Goal: Task Accomplishment & Management: Complete application form

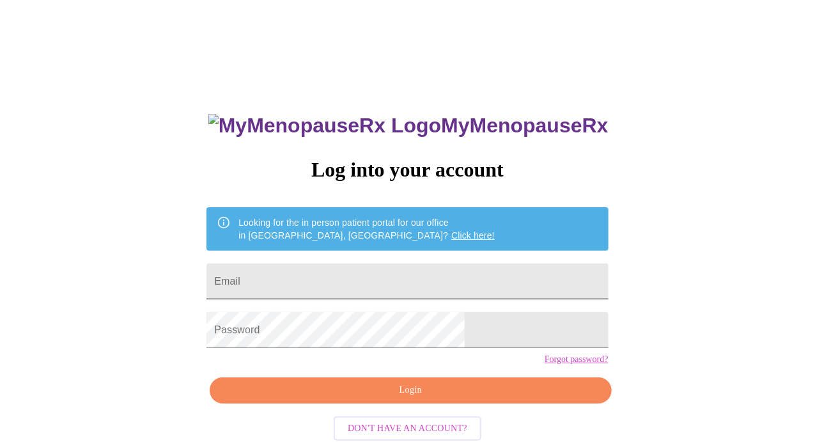
click at [337, 285] on input "Email" at bounding box center [406, 281] width 401 height 36
type input "[EMAIL_ADDRESS][DOMAIN_NAME]"
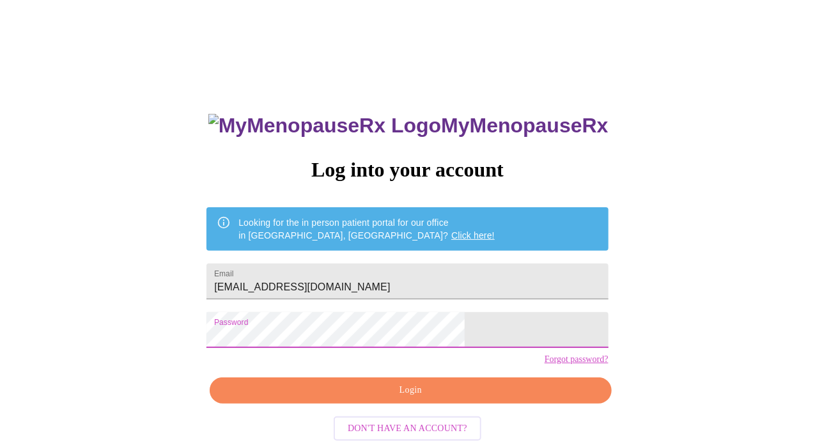
click at [434, 398] on span "Login" at bounding box center [410, 390] width 372 height 16
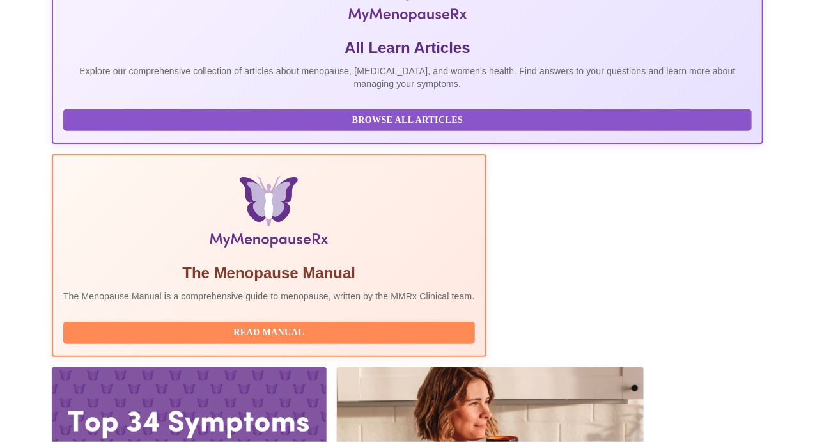
scroll to position [274, 0]
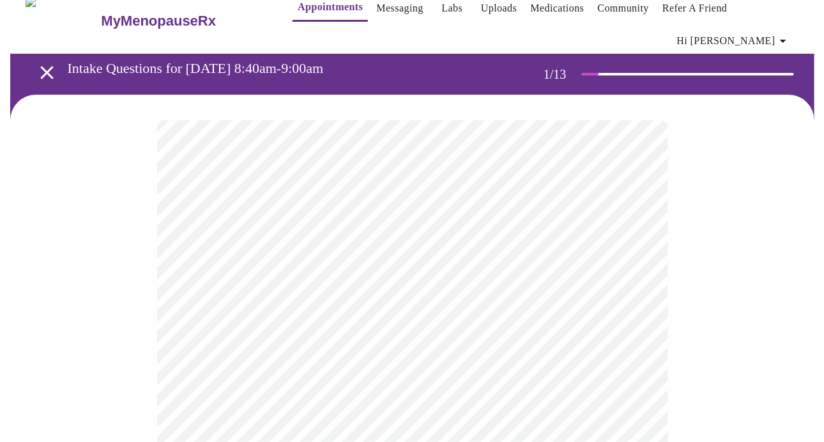
scroll to position [64, 0]
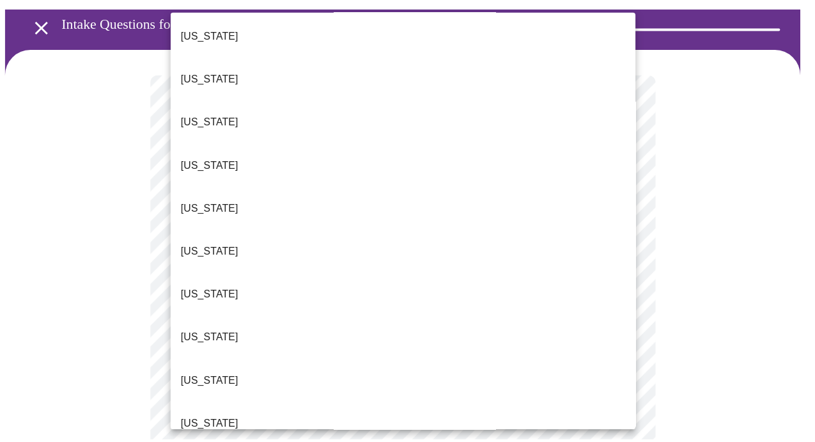
scroll to position [575, 0]
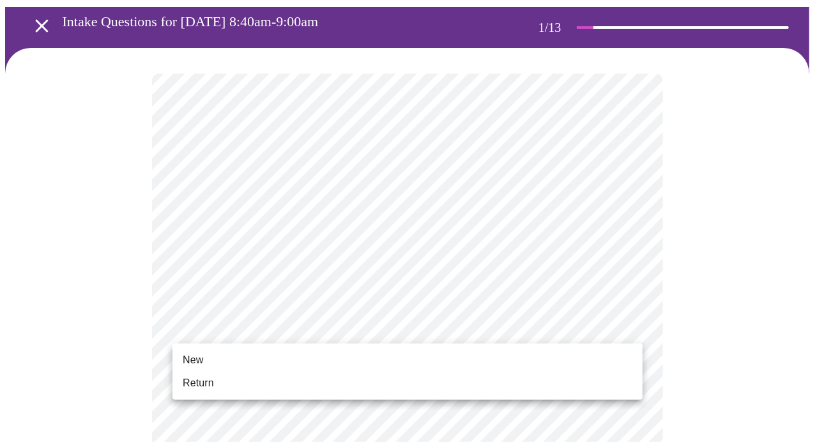
click at [343, 365] on li "New" at bounding box center [408, 359] width 470 height 23
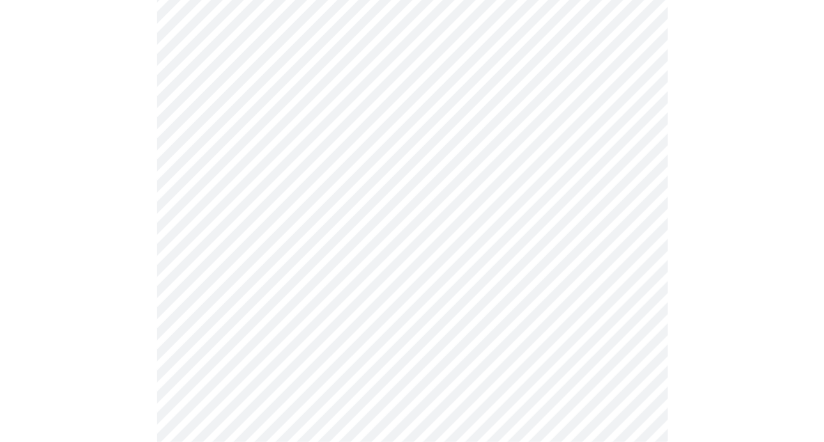
scroll to position [703, 0]
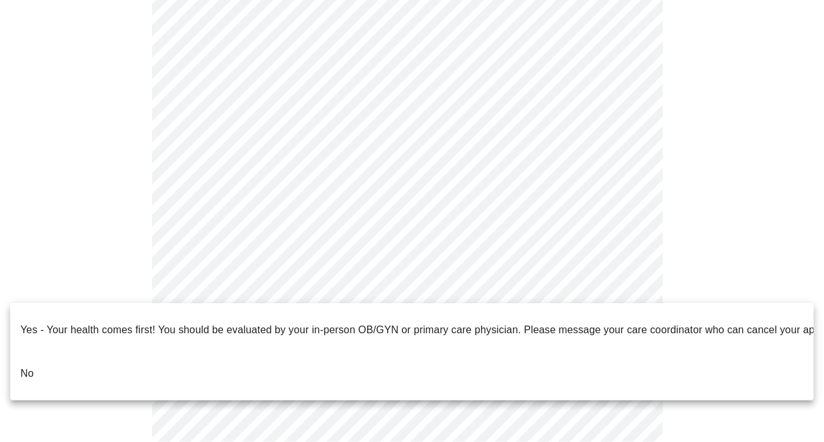
click at [176, 341] on li "Yes - Your health comes first! You should be evaluated by your in-person OB/GYN…" at bounding box center [412, 329] width 804 height 43
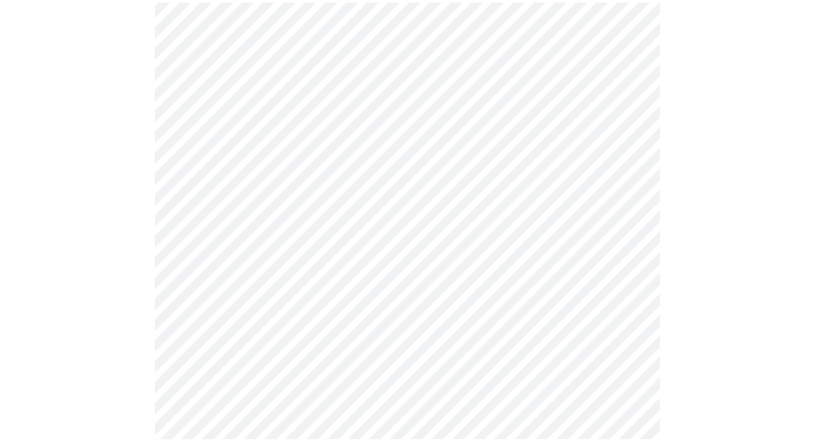
scroll to position [697, 0]
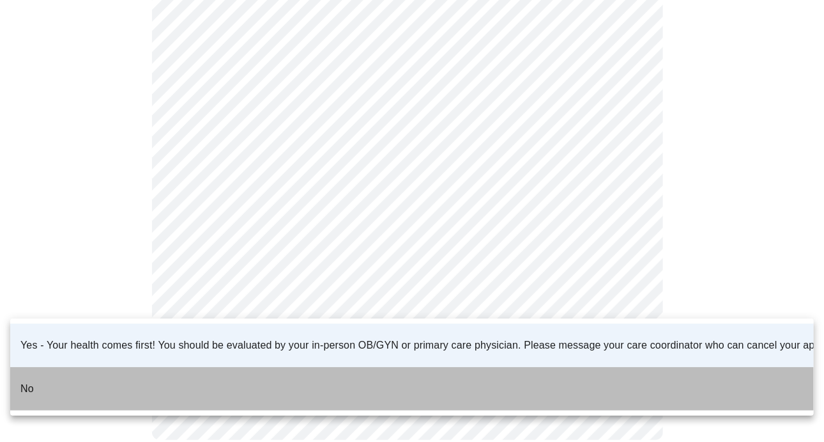
click at [218, 370] on li "No" at bounding box center [412, 388] width 804 height 43
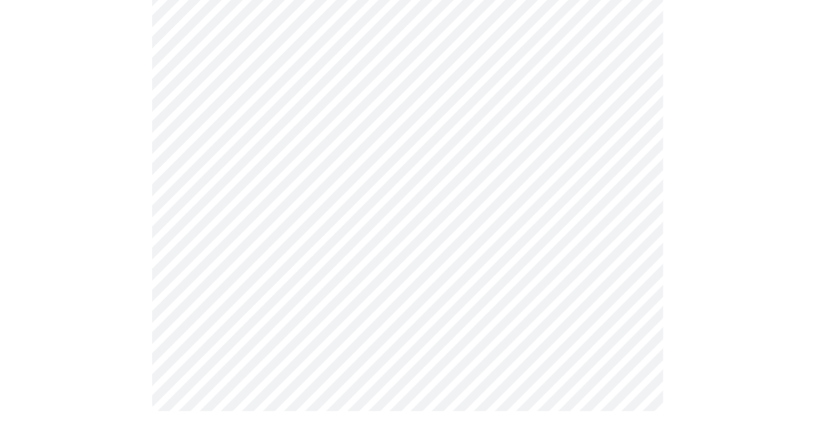
scroll to position [0, 0]
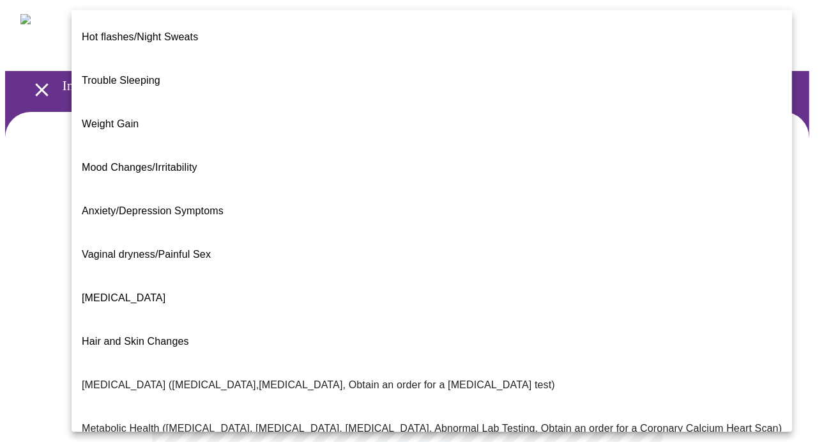
click at [368, 281] on body "MyMenopauseRx Appointments Messaging Labs Uploads Medications Community Refer a…" at bounding box center [412, 397] width 814 height 785
click at [228, 233] on li "Vaginal dryness/Painful Sex" at bounding box center [432, 254] width 721 height 43
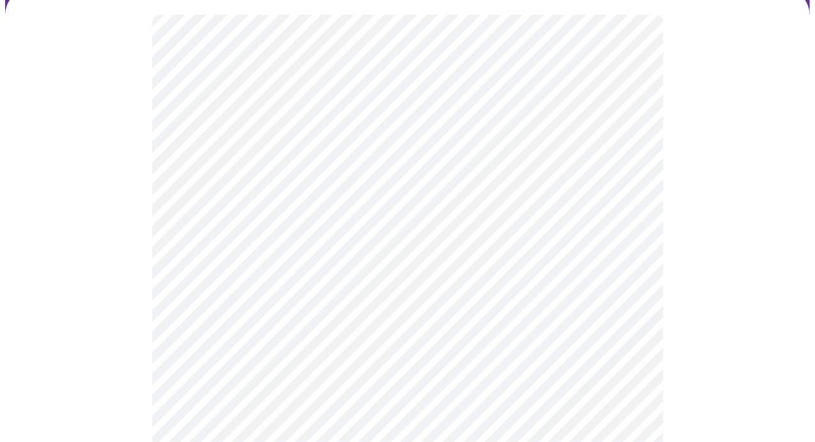
scroll to position [128, 0]
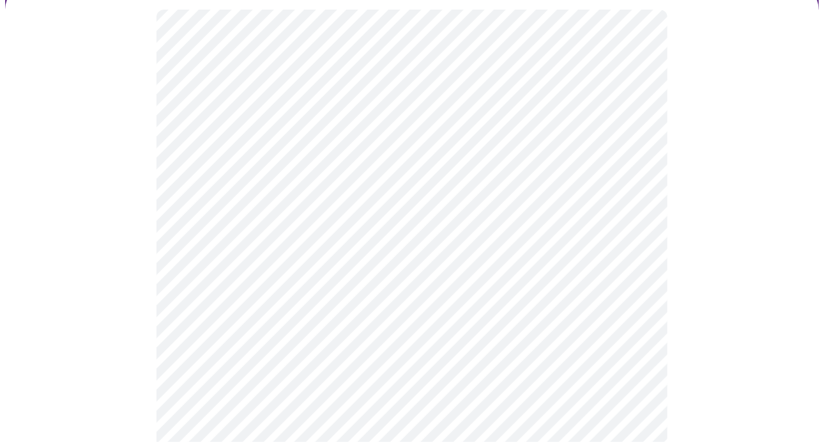
click at [351, 281] on body "MyMenopauseRx Appointments Messaging Labs Uploads Medications Community Refer a…" at bounding box center [412, 266] width 814 height 778
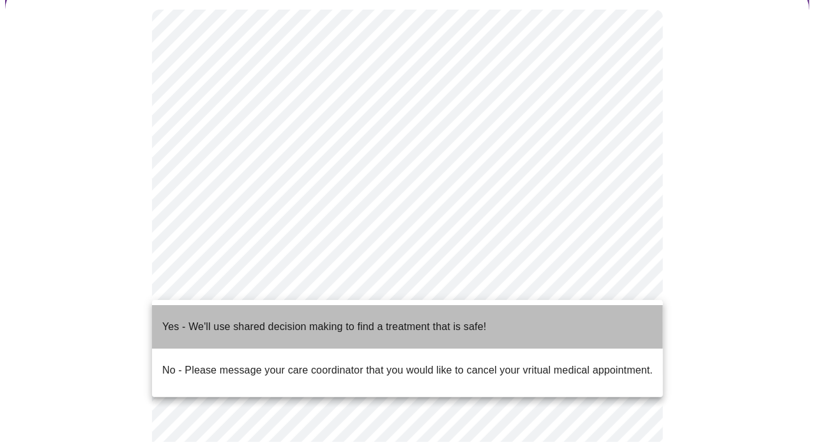
click at [352, 321] on p "Yes - We'll use shared decision making to find a treatment that is safe!" at bounding box center [324, 326] width 324 height 15
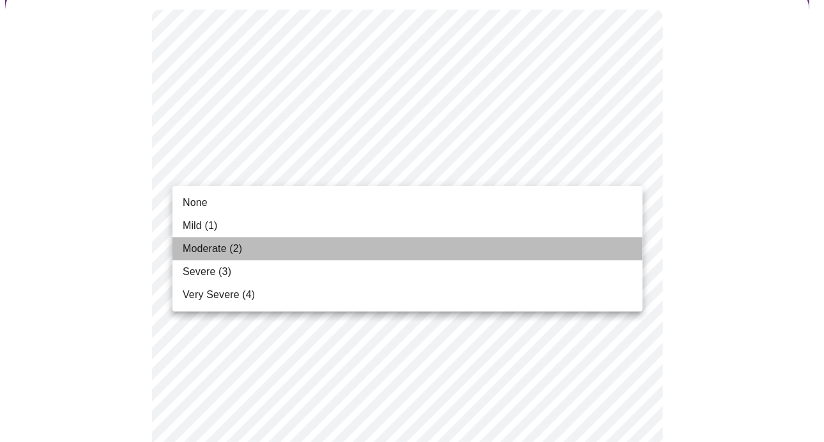
click at [351, 254] on li "Moderate (2)" at bounding box center [408, 248] width 470 height 23
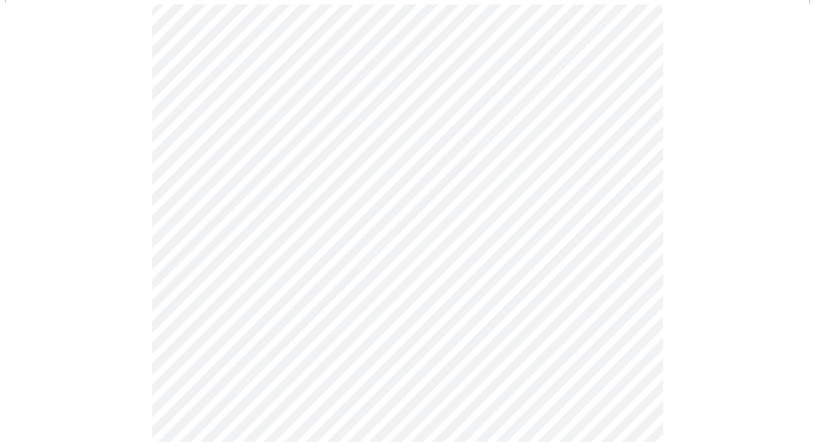
scroll to position [192, 0]
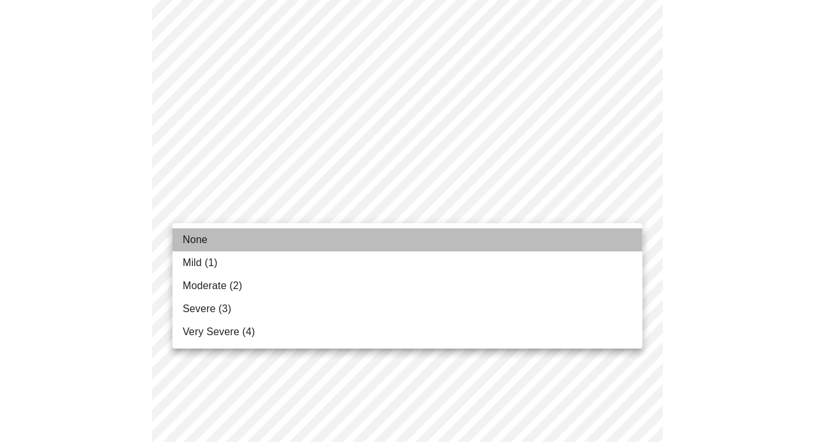
click at [405, 248] on li "None" at bounding box center [408, 239] width 470 height 23
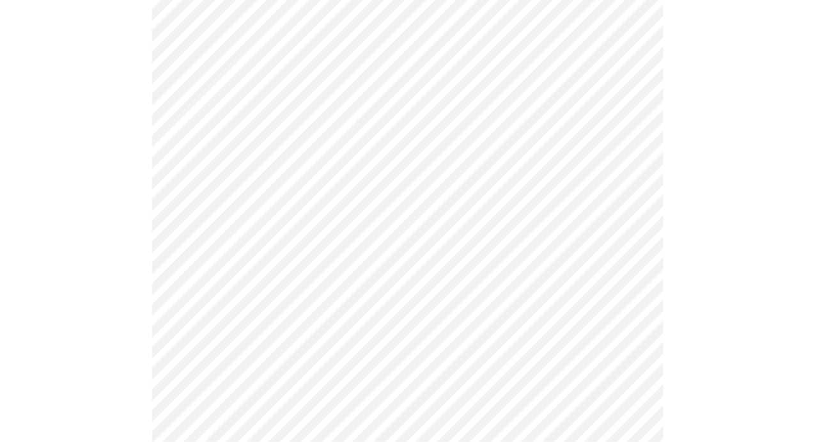
scroll to position [320, 0]
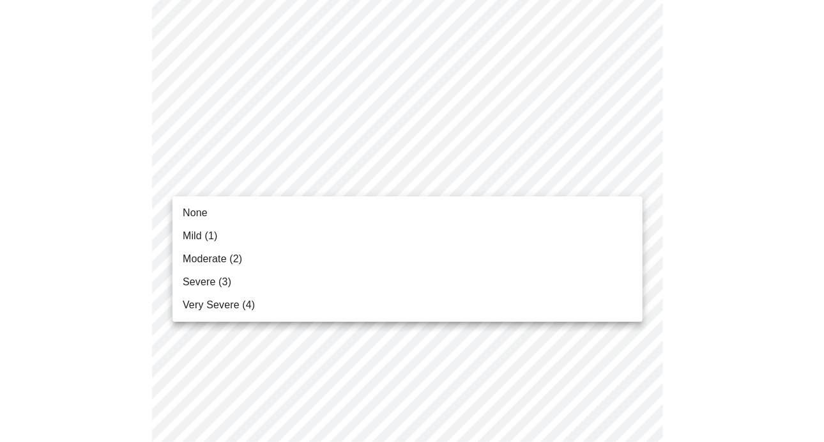
click at [329, 274] on li "Severe (3)" at bounding box center [408, 281] width 470 height 23
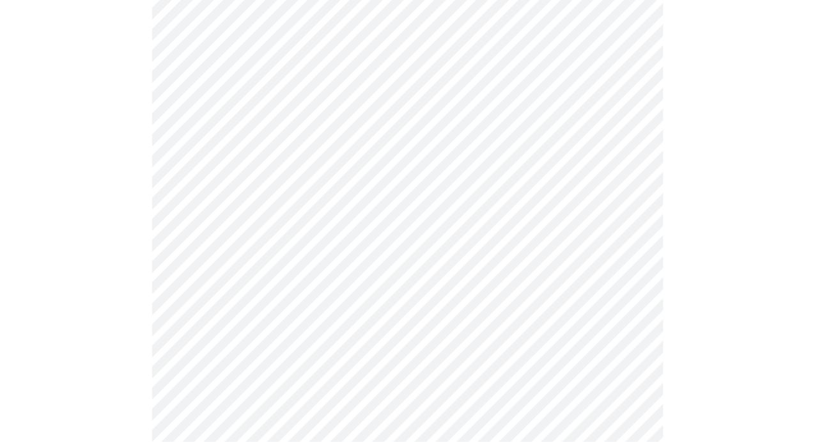
scroll to position [447, 0]
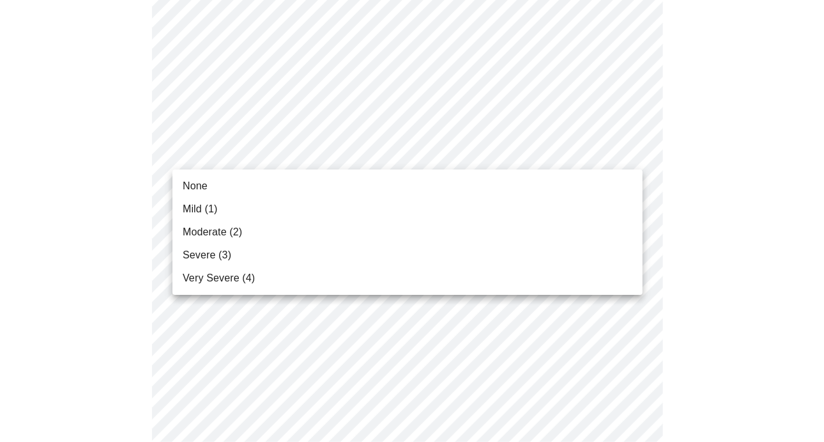
click at [357, 153] on body "MyMenopauseRx Appointments Messaging Labs Uploads Medications Community Refer a…" at bounding box center [412, 390] width 814 height 1664
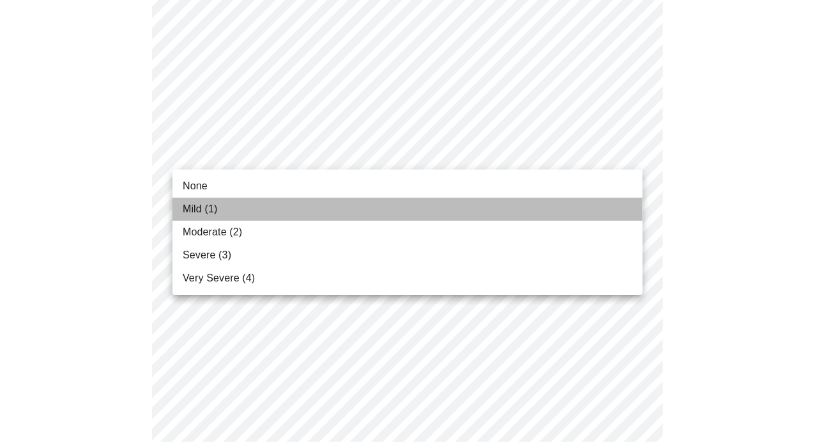
click at [333, 203] on li "Mild (1)" at bounding box center [408, 208] width 470 height 23
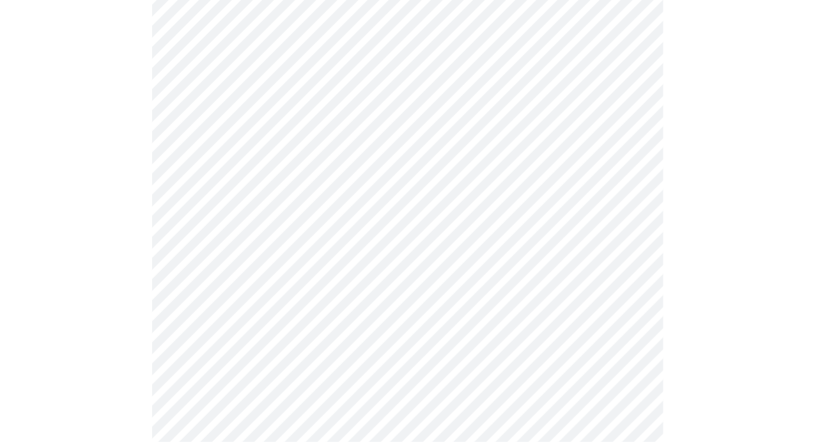
scroll to position [511, 0]
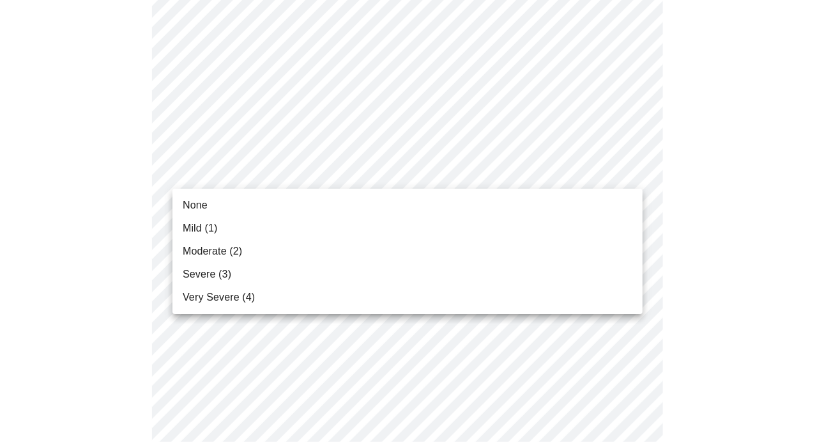
click at [407, 179] on body "MyMenopauseRx Appointments Messaging Labs Uploads Medications Community Refer a…" at bounding box center [412, 317] width 814 height 1646
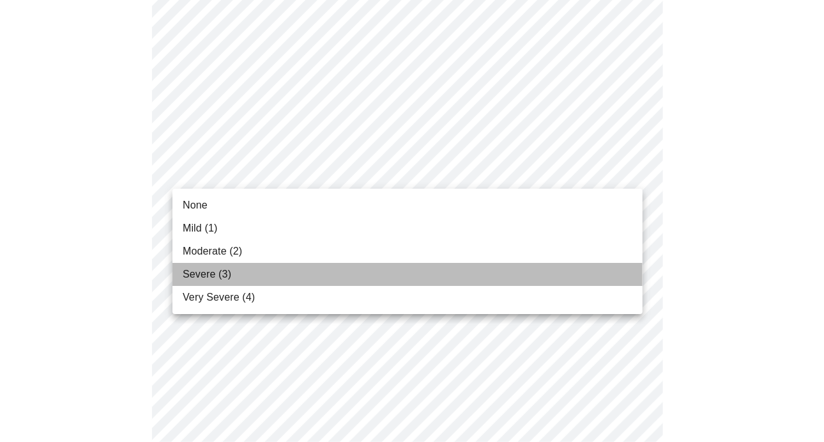
click at [362, 275] on li "Severe (3)" at bounding box center [408, 274] width 470 height 23
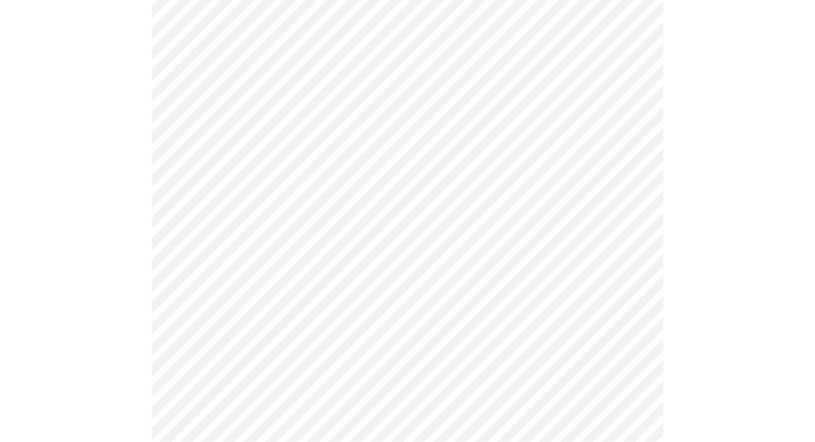
scroll to position [575, 0]
click at [435, 197] on body "MyMenopauseRx Appointments Messaging Labs Uploads Medications Community Refer a…" at bounding box center [407, 244] width 805 height 1628
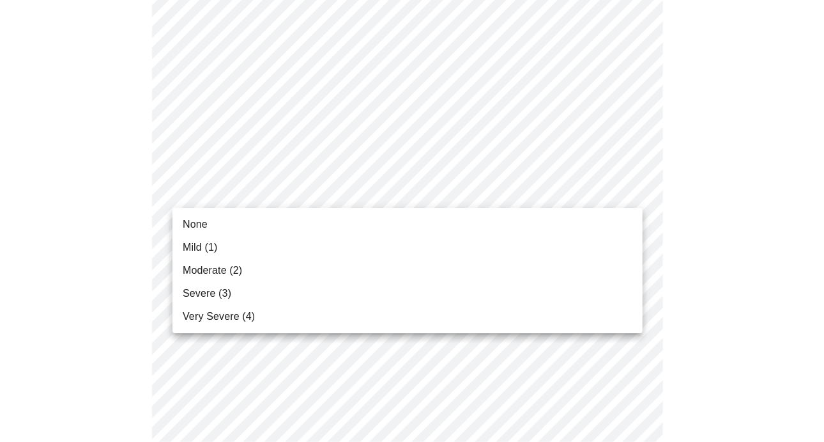
click at [419, 267] on li "Moderate (2)" at bounding box center [408, 270] width 470 height 23
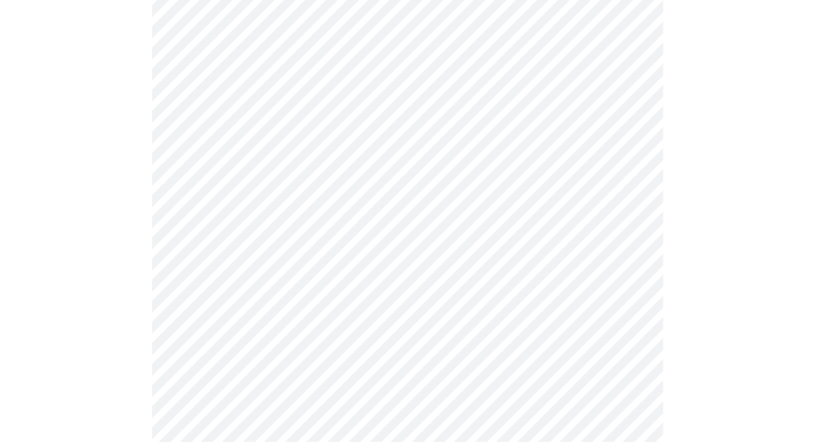
scroll to position [639, 0]
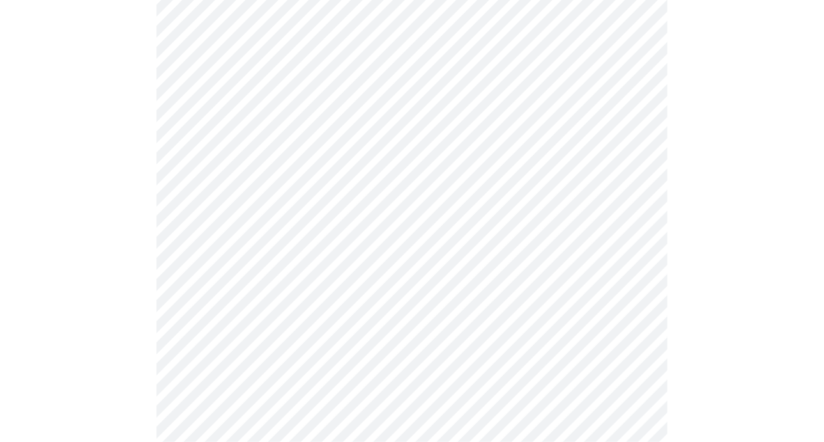
click at [428, 222] on body "MyMenopauseRx Appointments Messaging Labs Uploads Medications Community Refer a…" at bounding box center [412, 171] width 814 height 1610
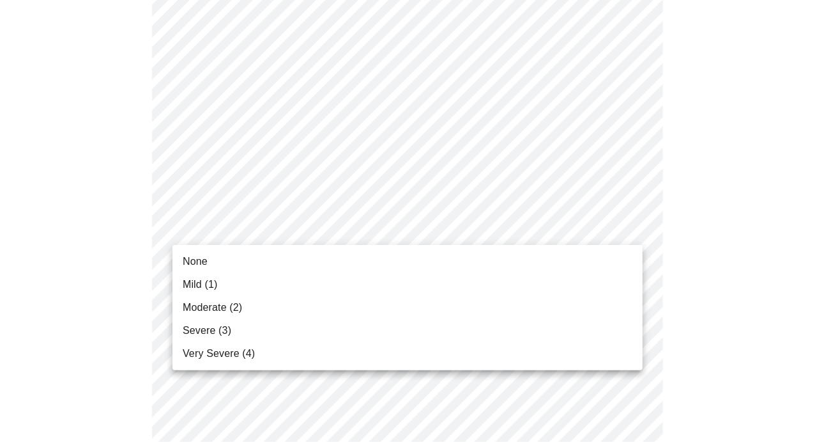
click at [390, 348] on li "Very Severe (4)" at bounding box center [408, 353] width 470 height 23
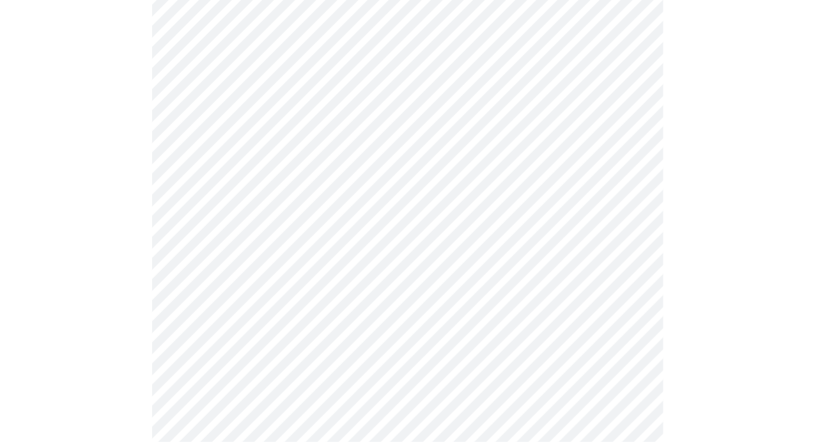
scroll to position [767, 0]
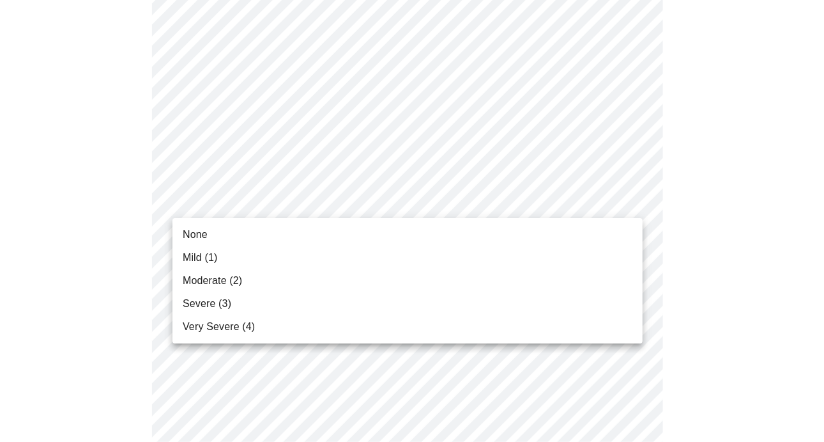
click at [318, 208] on body "MyMenopauseRx Appointments Messaging Labs Uploads Medications Community Refer a…" at bounding box center [412, 34] width 814 height 1592
click at [284, 330] on li "Very Severe (4)" at bounding box center [408, 326] width 470 height 23
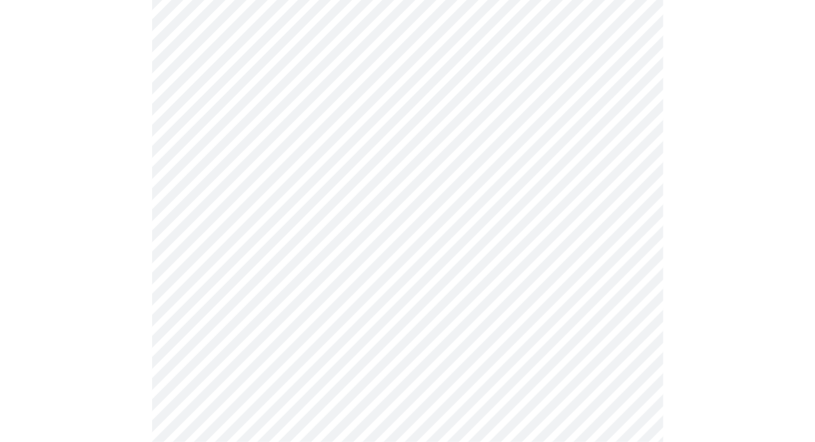
scroll to position [895, 0]
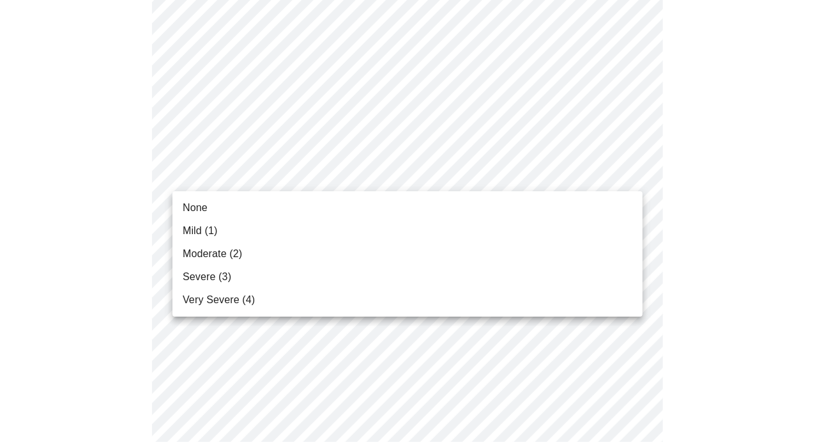
click at [304, 216] on li "None" at bounding box center [408, 207] width 470 height 23
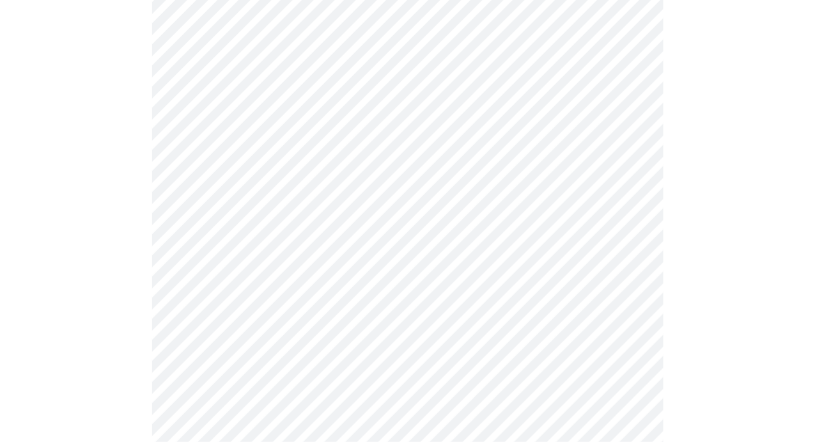
scroll to position [959, 0]
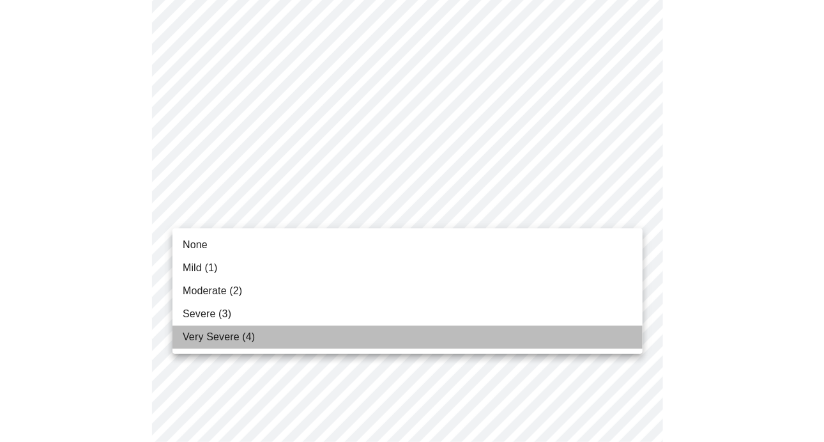
click at [359, 342] on li "Very Severe (4)" at bounding box center [408, 336] width 470 height 23
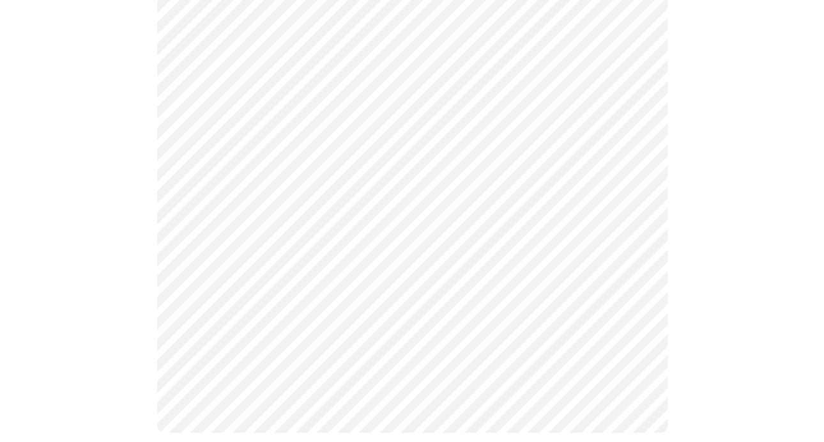
scroll to position [1086, 0]
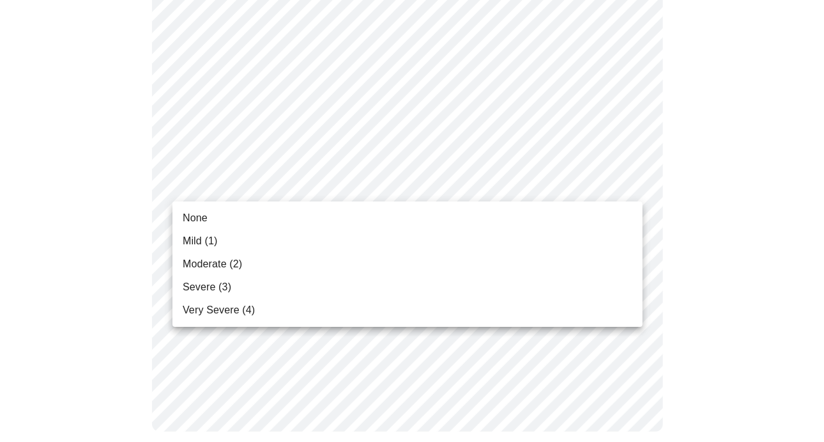
click at [392, 239] on li "Mild (1)" at bounding box center [408, 240] width 470 height 23
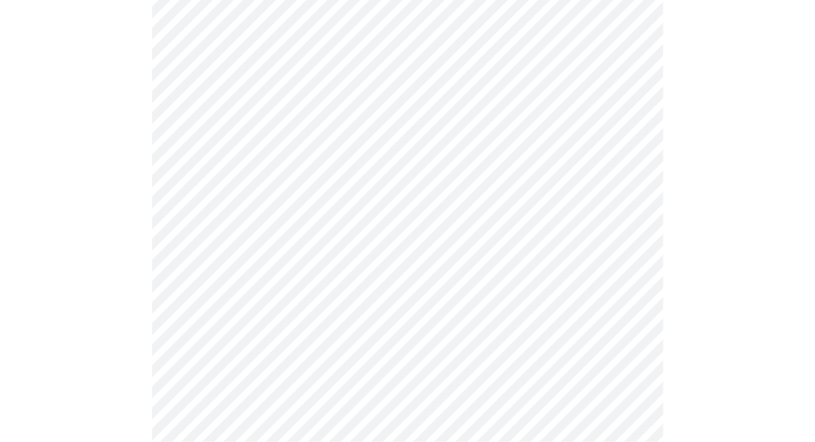
scroll to position [575, 0]
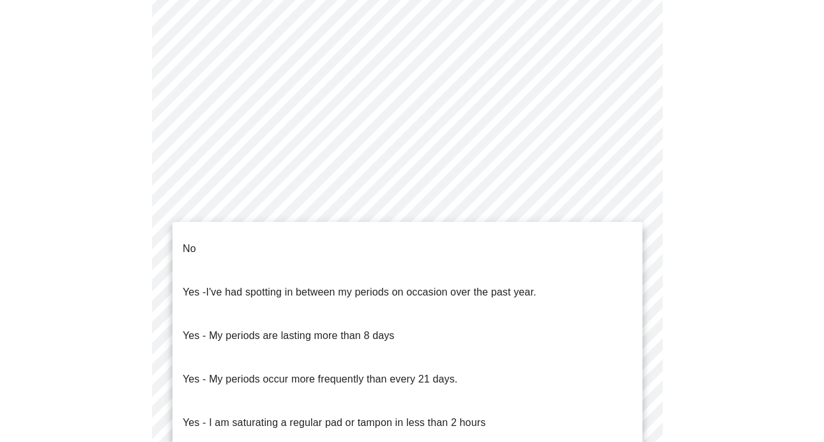
click at [340, 233] on body "MyMenopauseRx Appointments Messaging Labs Uploads Medications Community Refer a…" at bounding box center [412, 68] width 814 height 1277
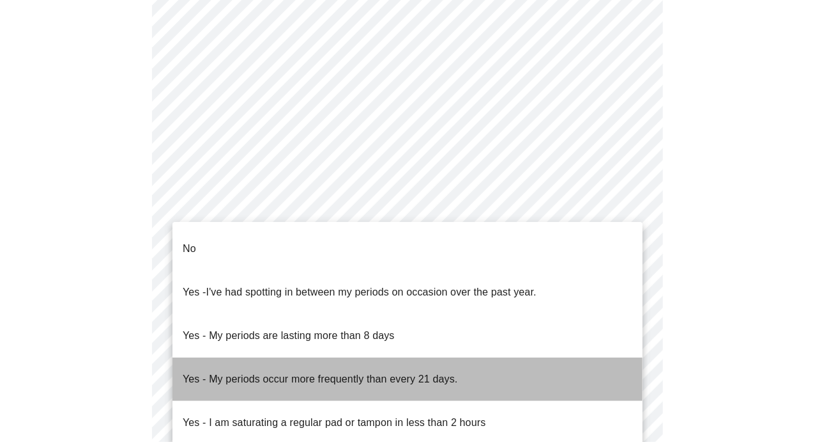
click at [366, 371] on p "Yes - My periods occur more frequently than every 21 days." at bounding box center [320, 378] width 275 height 15
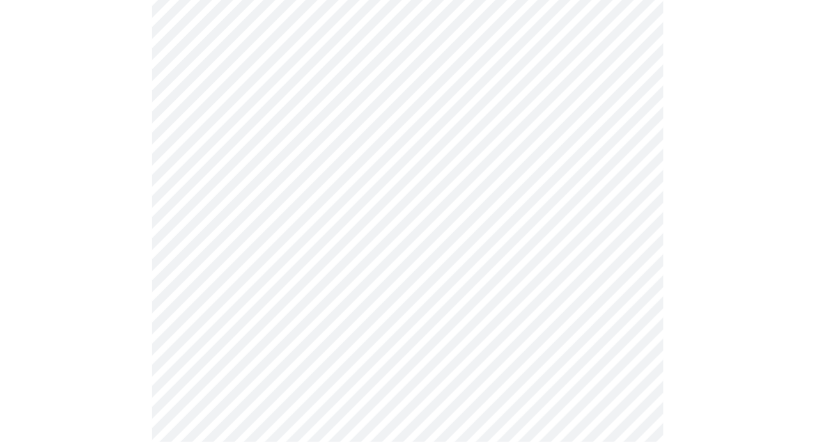
scroll to position [639, 0]
click at [427, 243] on body "MyMenopauseRx Appointments Messaging Labs Uploads Medications Community Refer a…" at bounding box center [407, 0] width 805 height 1269
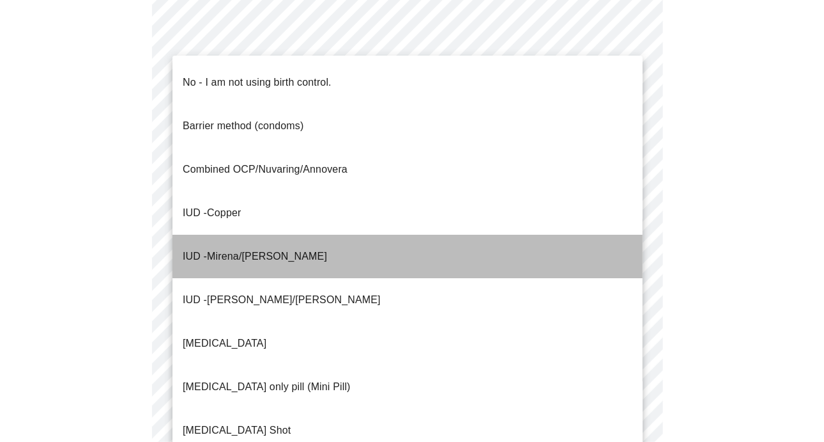
click at [347, 235] on li "IUD - Mirena/[PERSON_NAME]" at bounding box center [408, 256] width 470 height 43
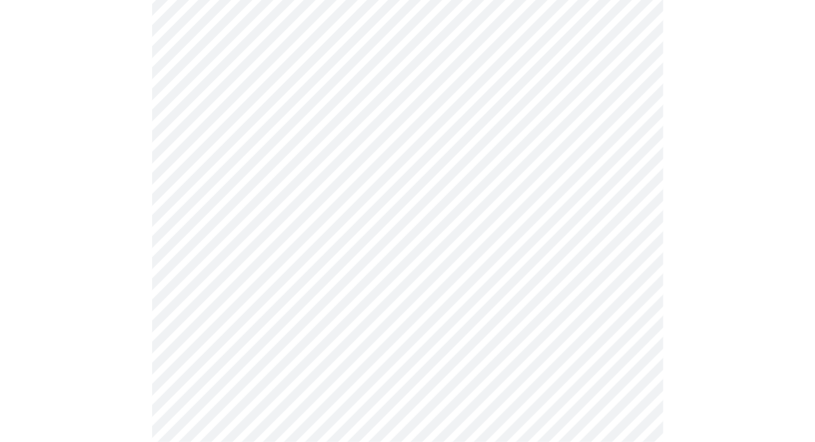
scroll to position [767, 0]
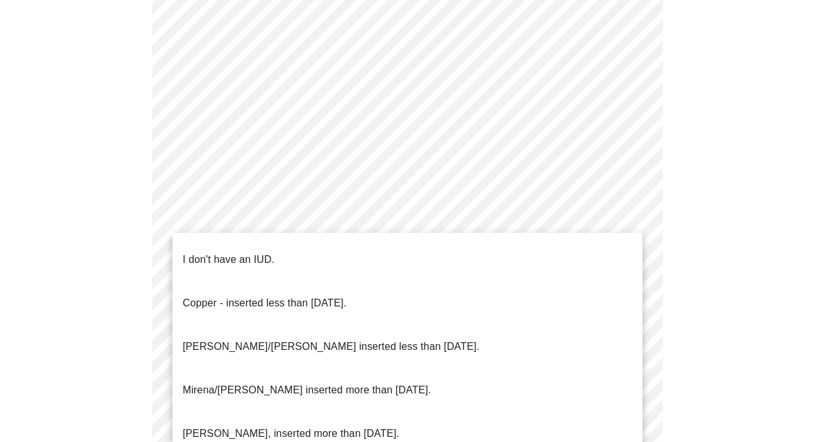
click at [428, 325] on li "[PERSON_NAME]/[PERSON_NAME] inserted less than [DATE]." at bounding box center [408, 346] width 470 height 43
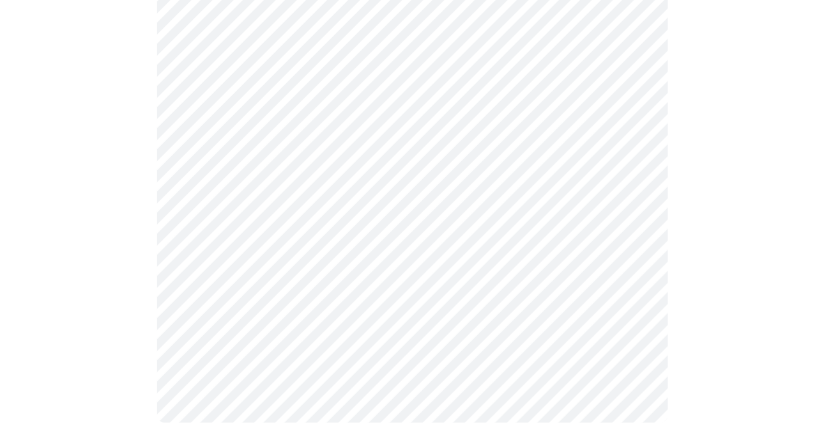
scroll to position [812, 0]
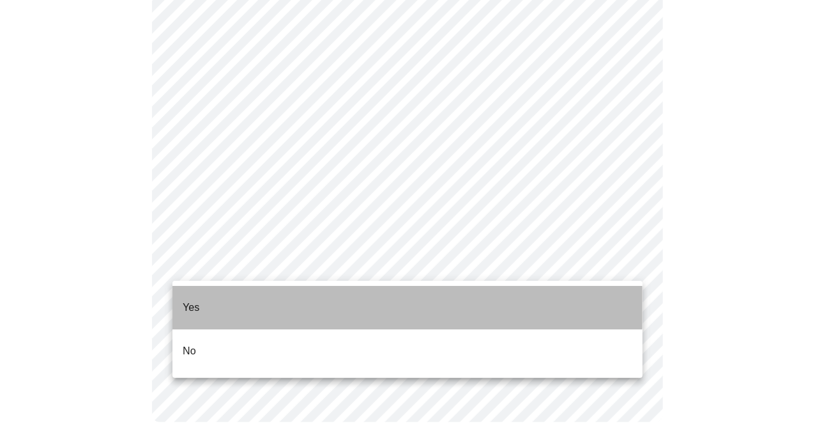
click at [327, 293] on li "Yes" at bounding box center [408, 307] width 470 height 43
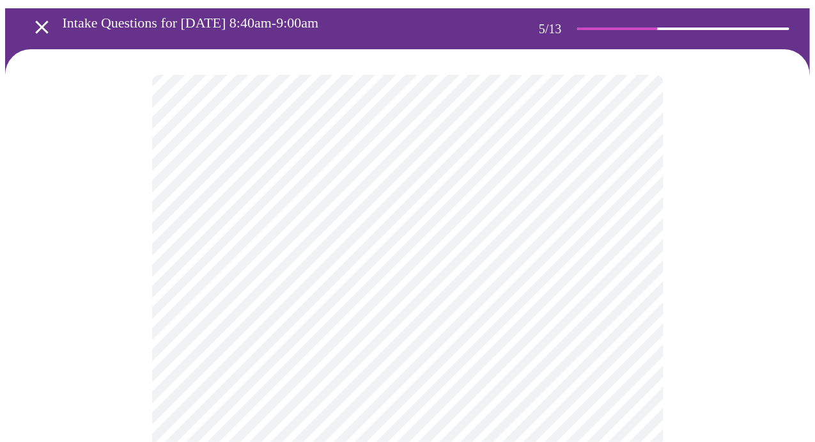
scroll to position [64, 0]
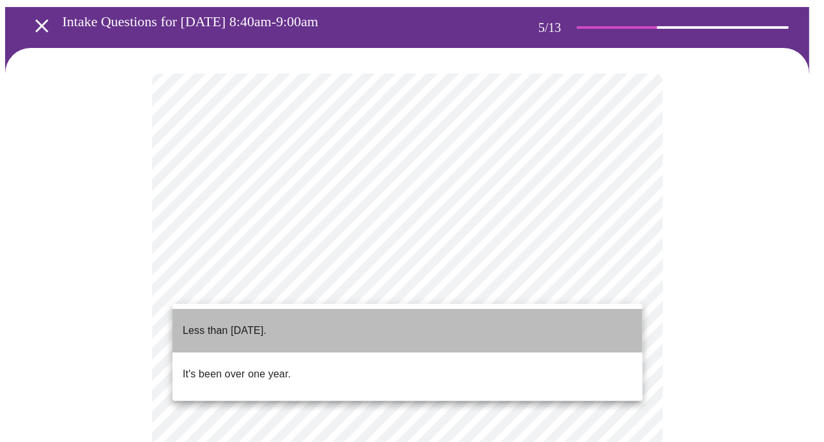
click at [258, 323] on p "Less than [DATE]." at bounding box center [225, 330] width 84 height 15
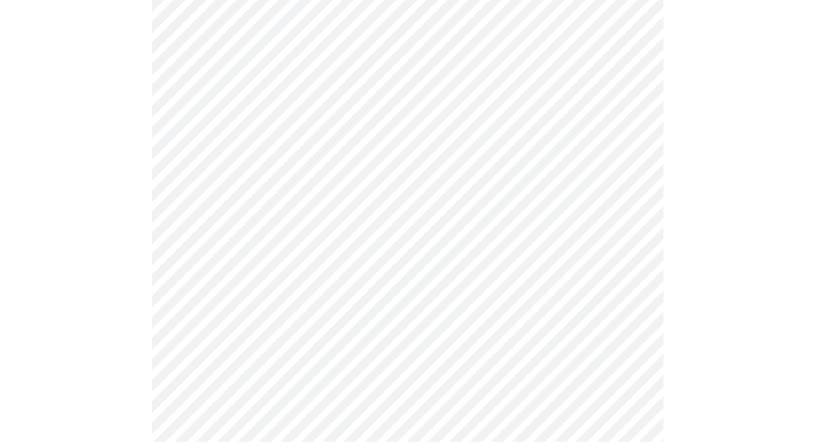
scroll to position [192, 0]
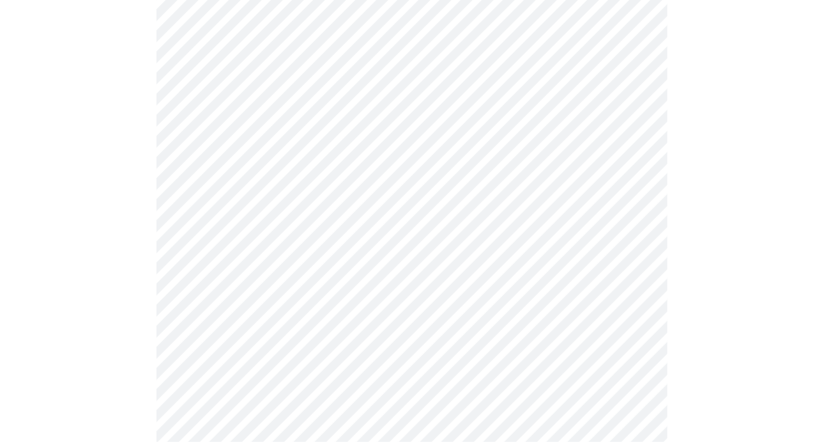
click at [399, 269] on body "MyMenopauseRx Appointments Messaging Labs Uploads Medications Community Refer a…" at bounding box center [412, 335] width 814 height 1045
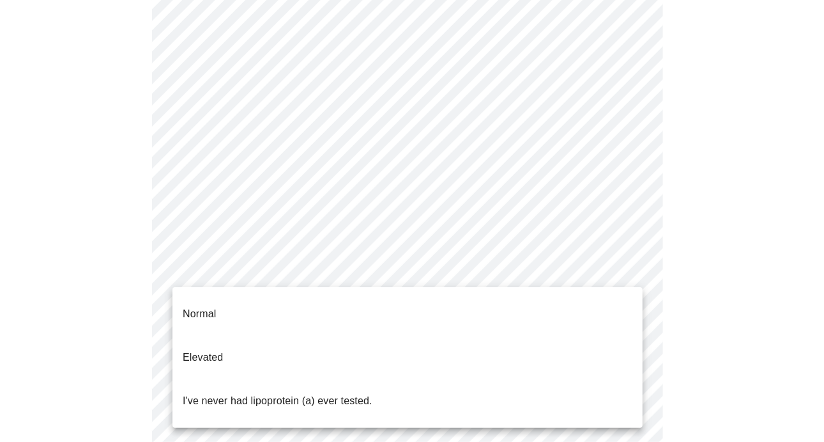
click at [739, 224] on div at bounding box center [412, 221] width 824 height 442
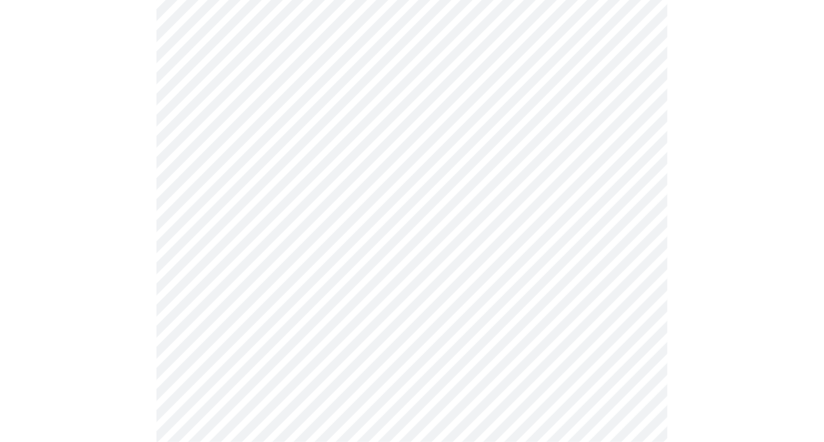
click at [275, 269] on body "MyMenopauseRx Appointments Messaging Labs Uploads Medications Community Refer a…" at bounding box center [412, 335] width 814 height 1045
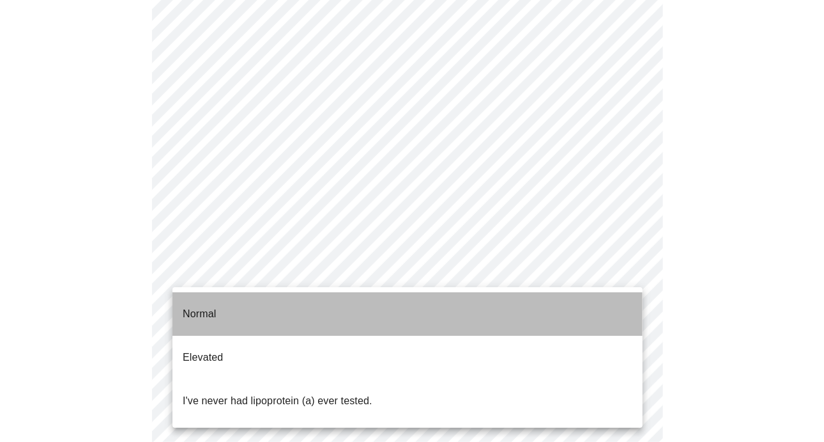
click at [254, 307] on li "Normal" at bounding box center [408, 313] width 470 height 43
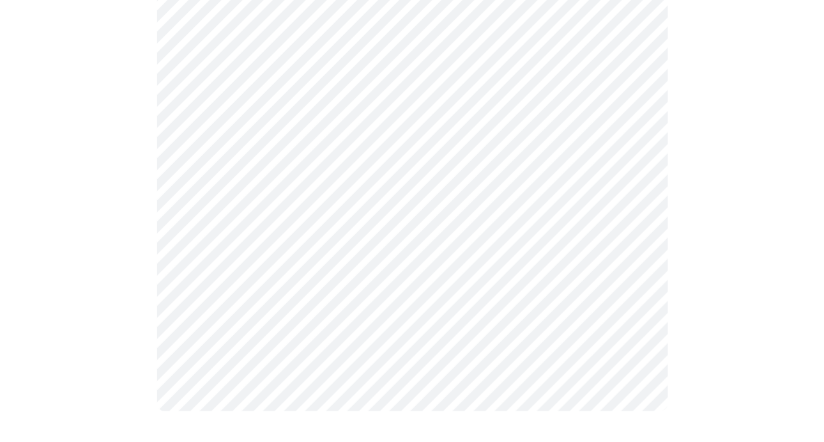
scroll to position [0, 0]
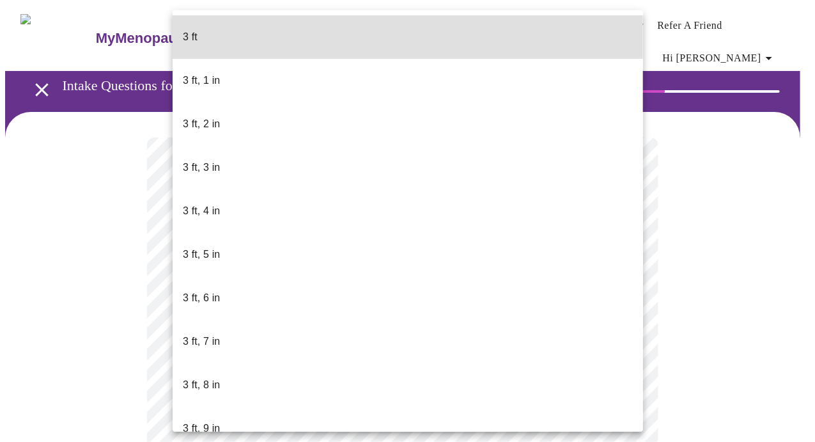
click at [300, 392] on body "MyMenopauseRx Appointments Messaging Labs Uploads Medications Community Refer a…" at bounding box center [407, 355] width 805 height 700
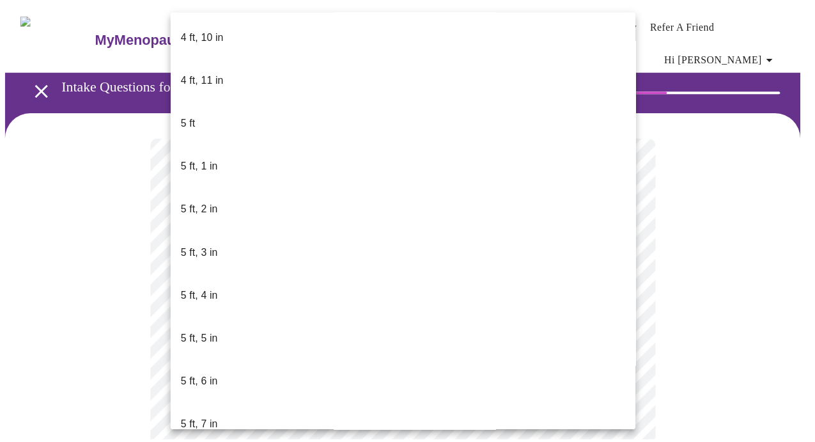
scroll to position [959, 0]
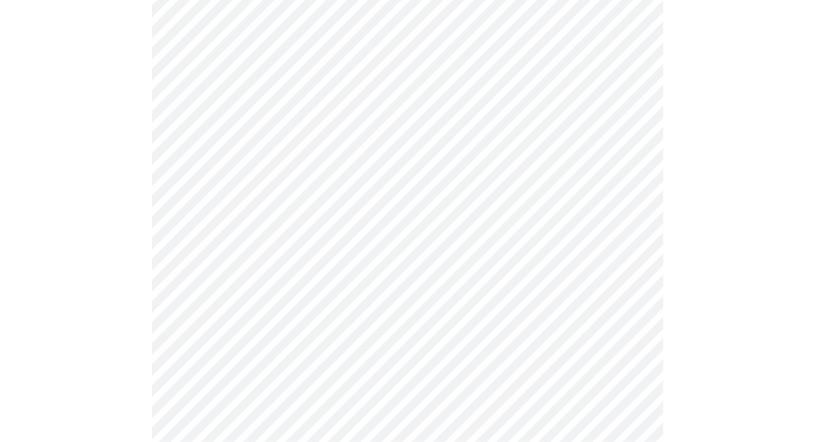
scroll to position [3323, 0]
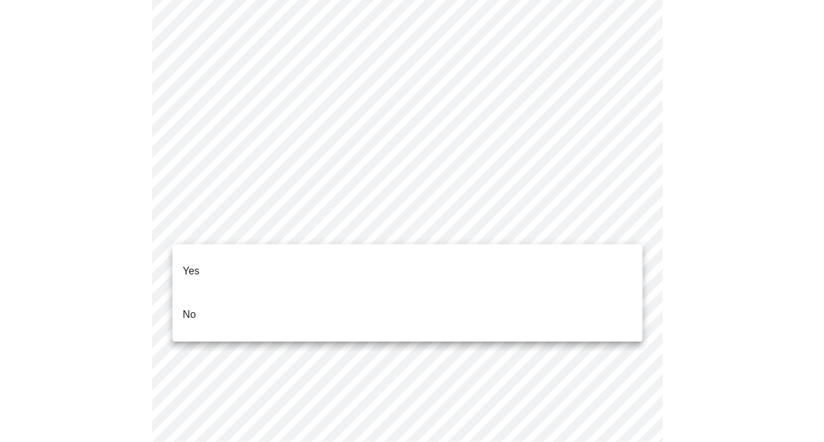
click at [370, 302] on li "No" at bounding box center [408, 314] width 470 height 43
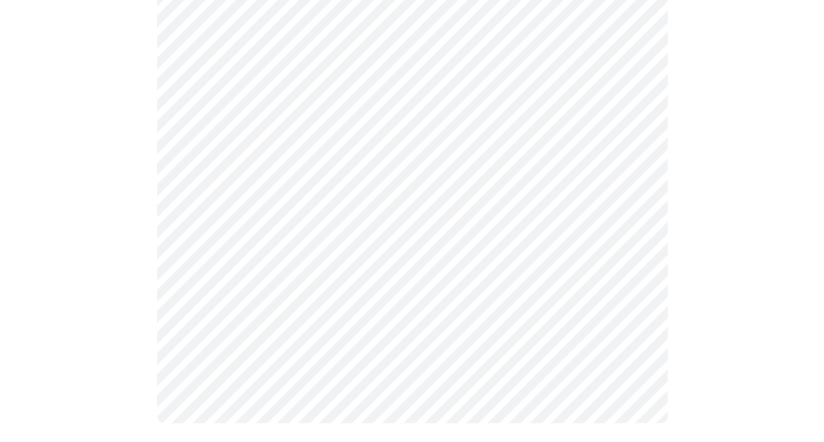
scroll to position [819, 0]
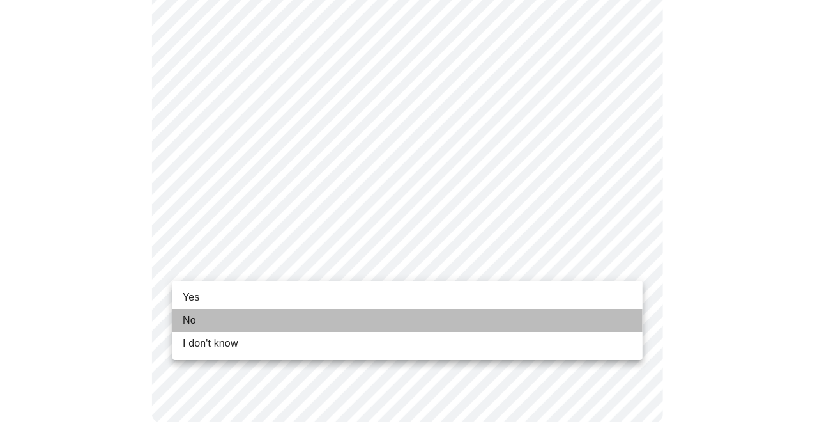
click at [268, 309] on li "No" at bounding box center [408, 320] width 470 height 23
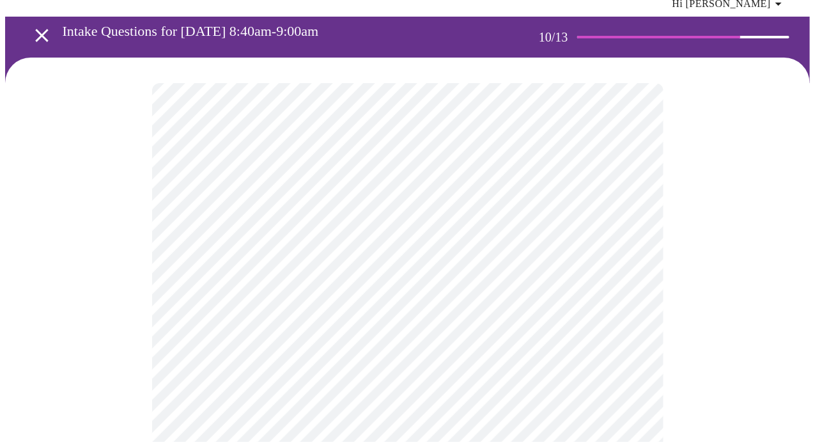
scroll to position [128, 0]
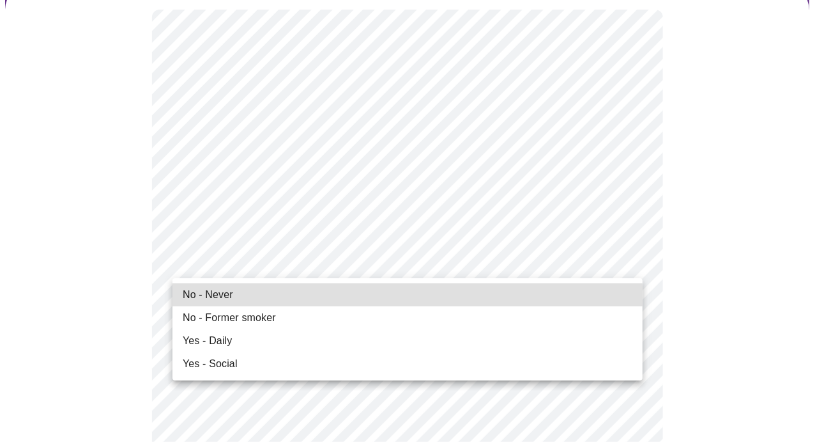
click at [335, 361] on li "Yes - Social" at bounding box center [408, 363] width 470 height 23
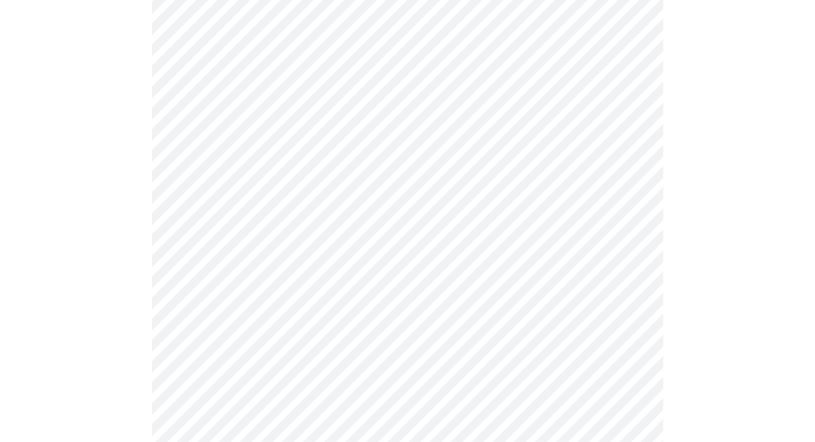
scroll to position [1023, 0]
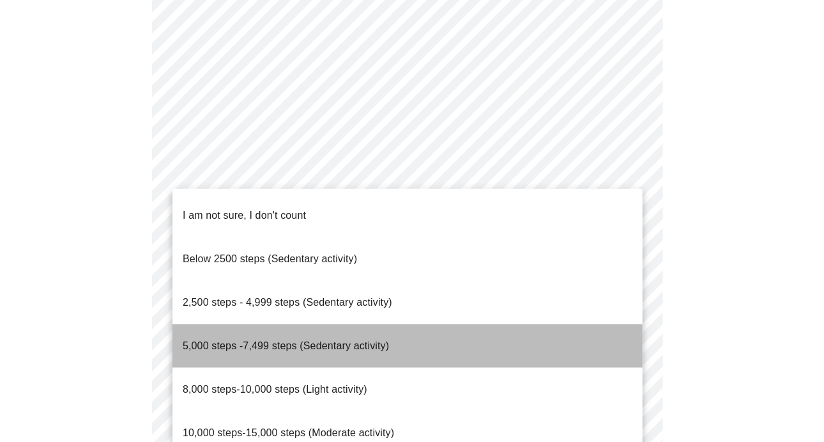
click at [426, 324] on li "5,000 steps -7,499 steps (Sedentary activity)" at bounding box center [408, 345] width 470 height 43
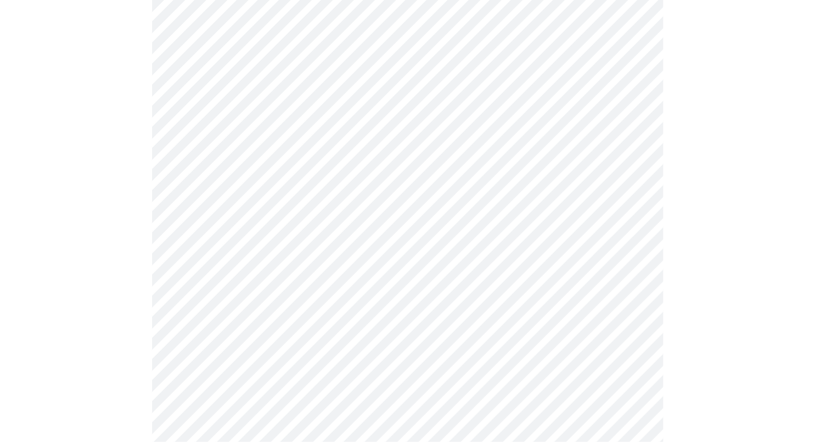
scroll to position [1150, 0]
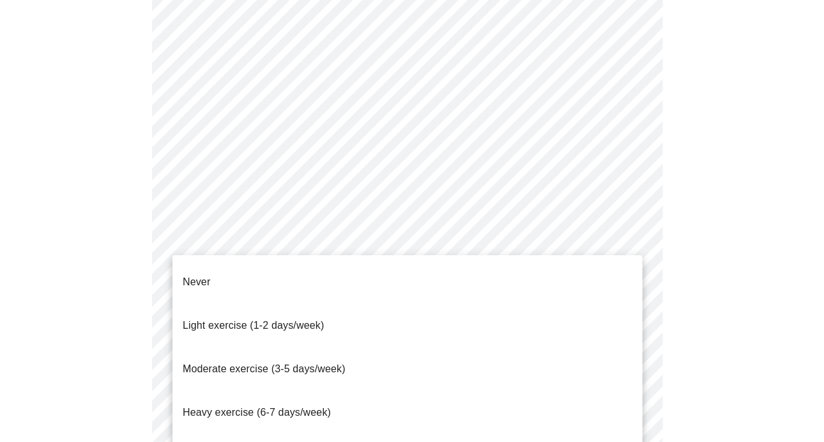
click at [480, 347] on li "Moderate exercise (3-5 days/week)" at bounding box center [408, 368] width 470 height 43
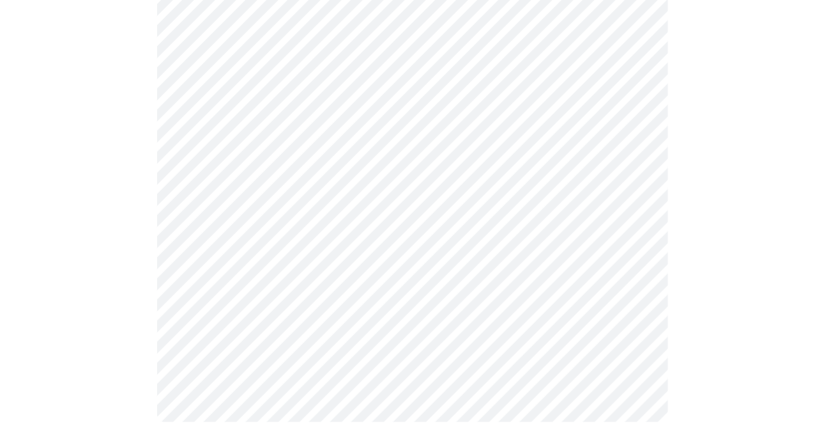
scroll to position [1230, 0]
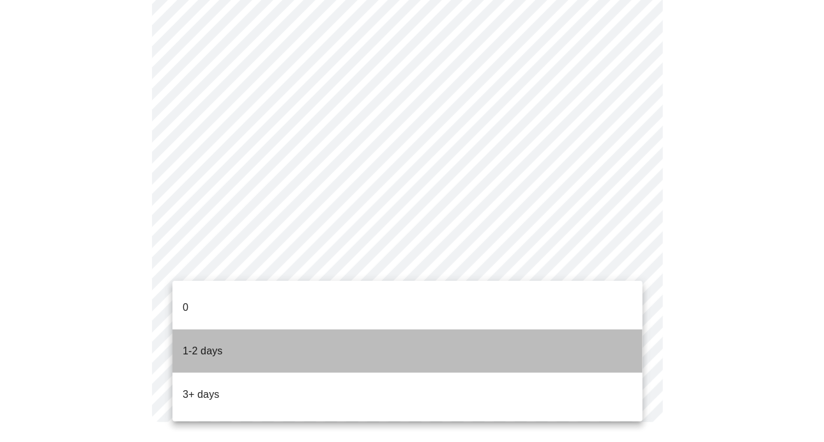
click at [443, 350] on li "1-2 days" at bounding box center [408, 350] width 470 height 43
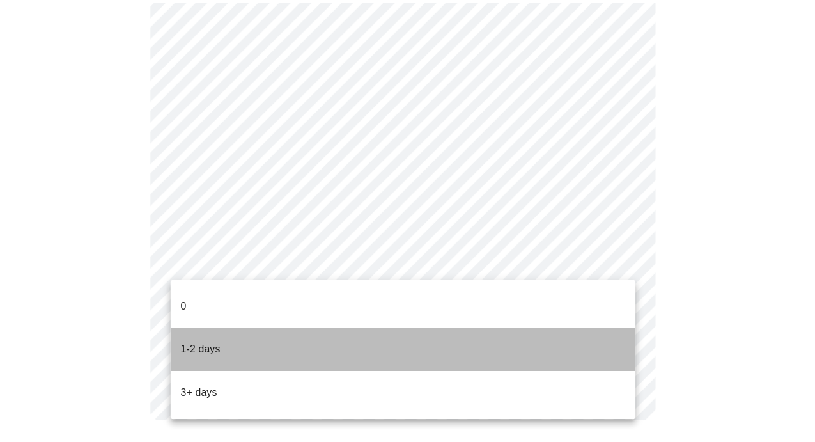
scroll to position [1205, 0]
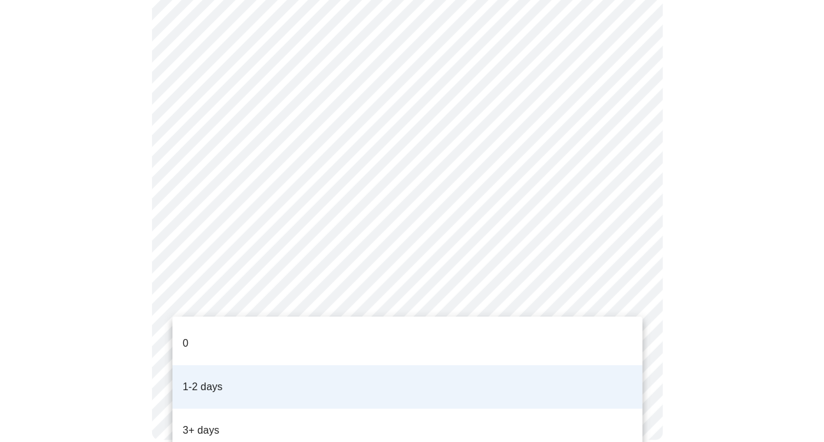
click at [410, 408] on li "3+ days" at bounding box center [408, 429] width 470 height 43
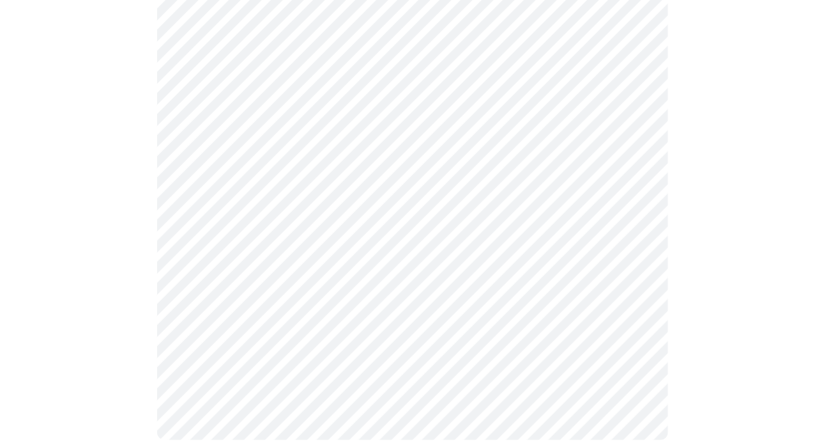
scroll to position [0, 0]
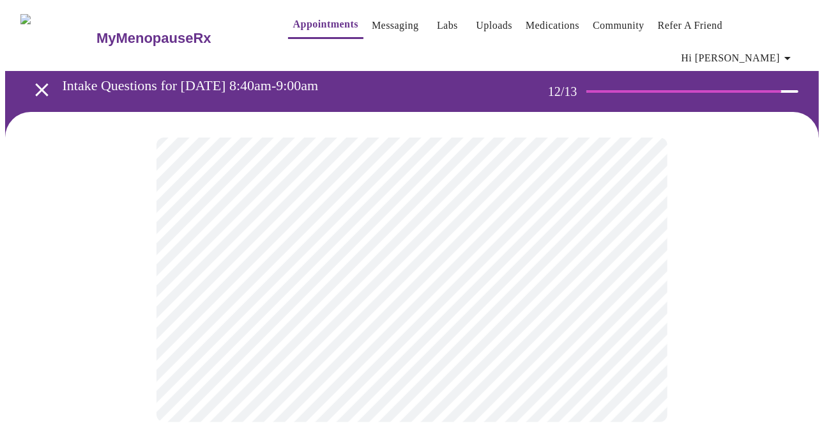
click at [339, 272] on body "MyMenopauseRx Appointments Messaging Labs Uploads Medications Community Refer a…" at bounding box center [412, 226] width 814 height 442
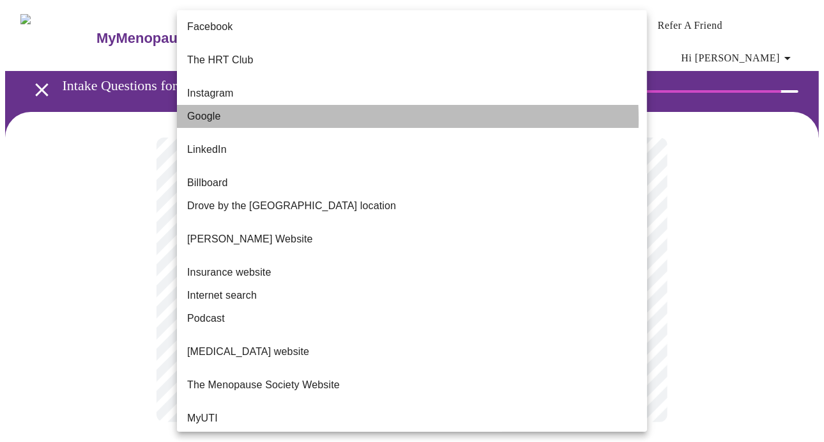
click at [313, 109] on li "Google" at bounding box center [412, 116] width 470 height 23
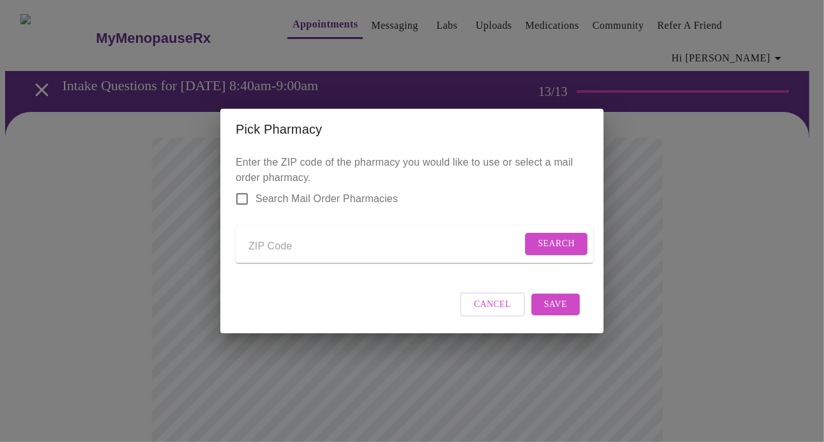
click at [301, 244] on input "Send a message to your care team" at bounding box center [386, 246] width 274 height 20
type input "89011"
click at [538, 239] on span "Search" at bounding box center [556, 244] width 37 height 16
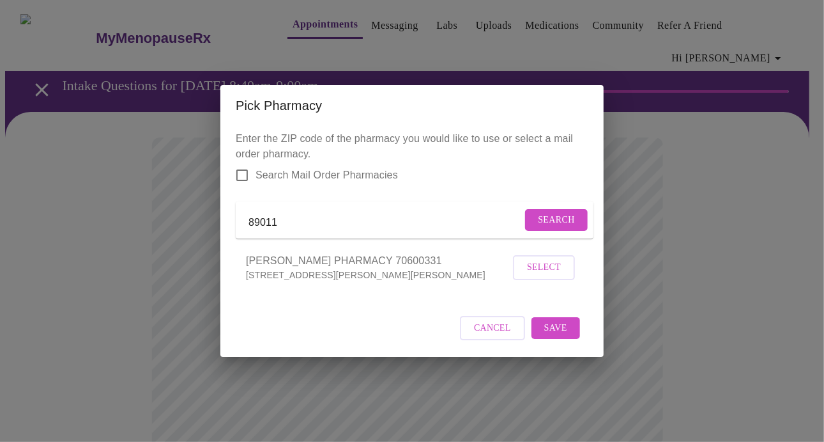
click at [243, 163] on input "Search Mail Order Pharmacies" at bounding box center [242, 175] width 27 height 27
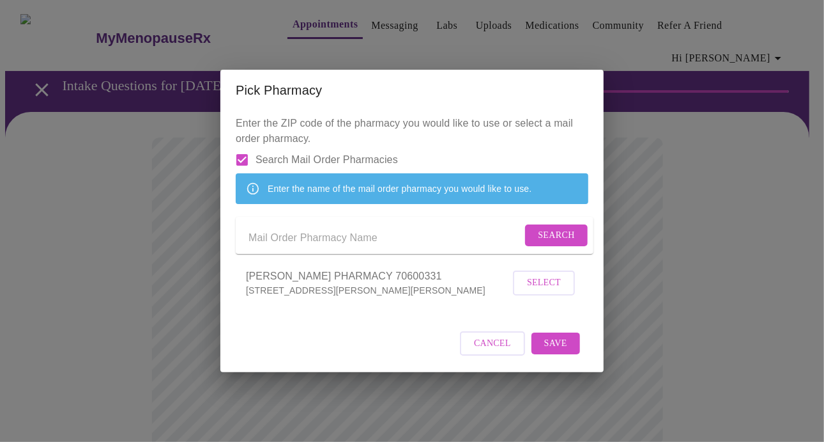
click at [368, 242] on input "Send a message to your care team" at bounding box center [386, 238] width 274 height 20
click at [241, 146] on input "Search Mail Order Pharmacies" at bounding box center [242, 159] width 27 height 27
checkbox input "false"
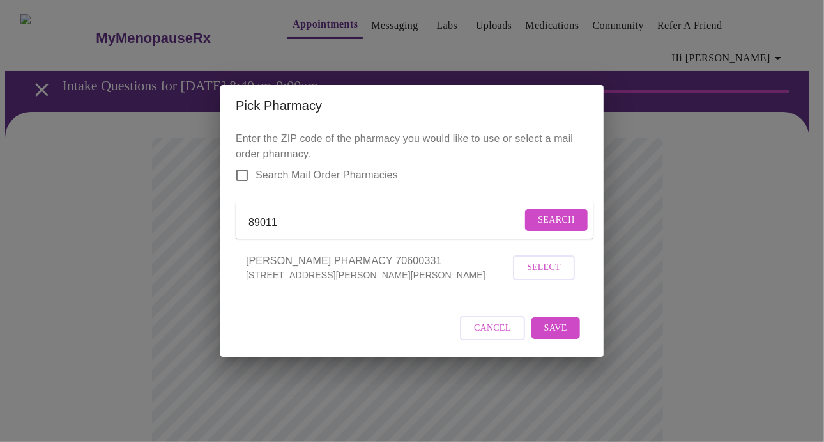
click at [314, 224] on input "89011" at bounding box center [386, 222] width 274 height 20
type input "89014"
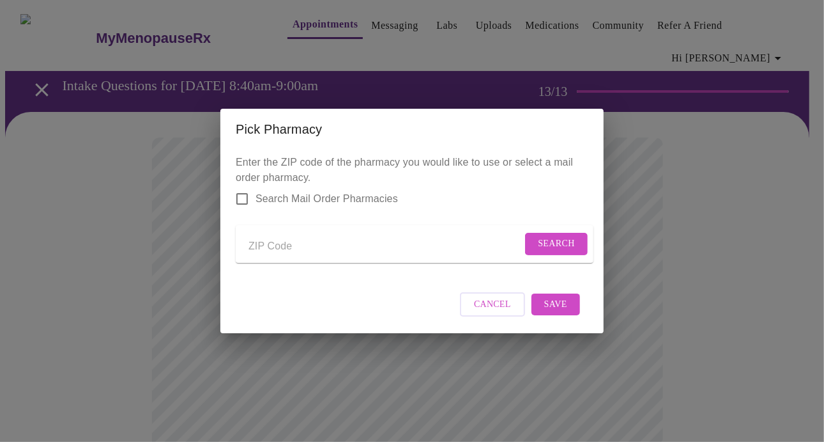
click at [288, 249] on input "Send a message to your care team" at bounding box center [386, 246] width 274 height 20
click at [543, 241] on span "Search" at bounding box center [556, 244] width 37 height 16
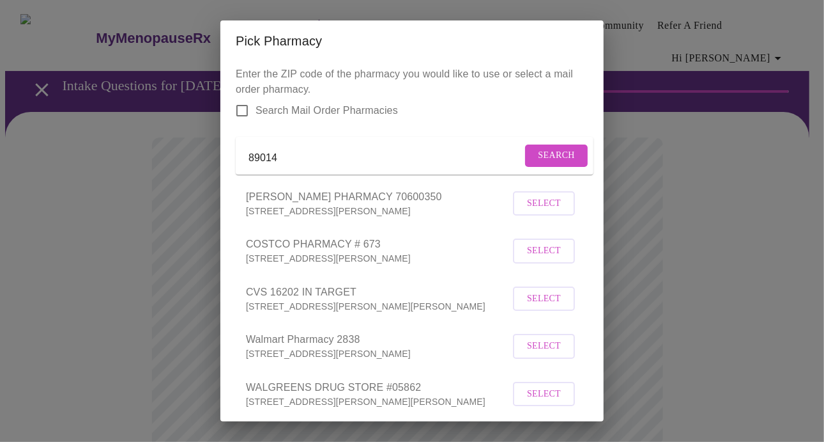
click at [294, 161] on input "89014" at bounding box center [386, 158] width 274 height 20
type input "89015"
click at [545, 162] on span "Search" at bounding box center [556, 156] width 37 height 16
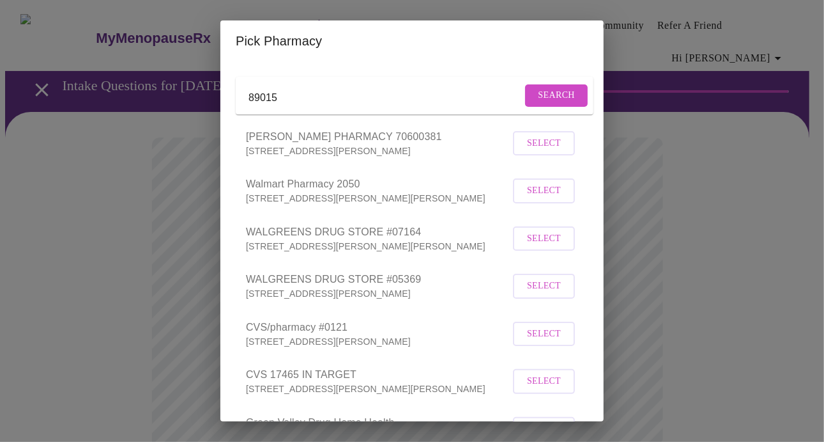
scroll to position [64, 0]
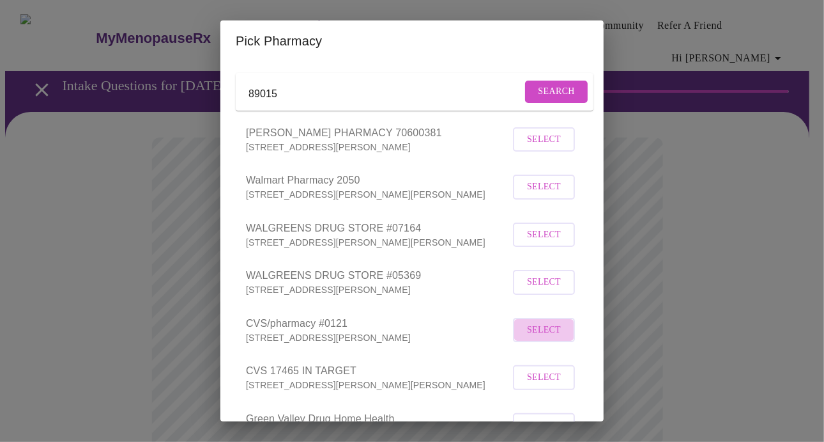
click at [541, 338] on span "Select" at bounding box center [544, 330] width 34 height 16
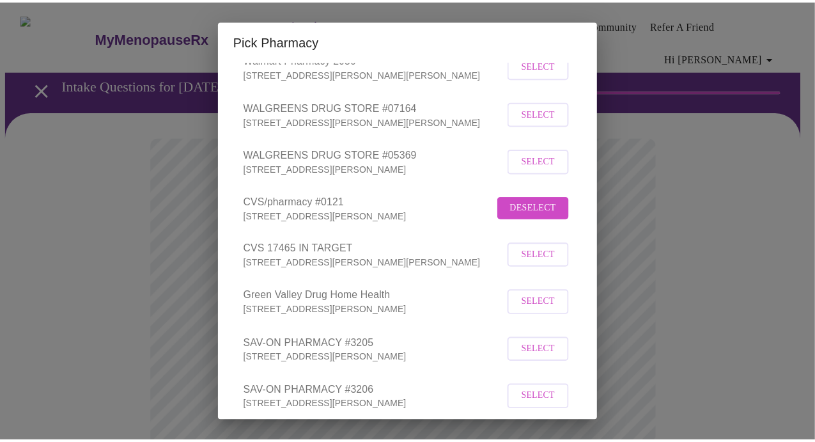
scroll to position [265, 0]
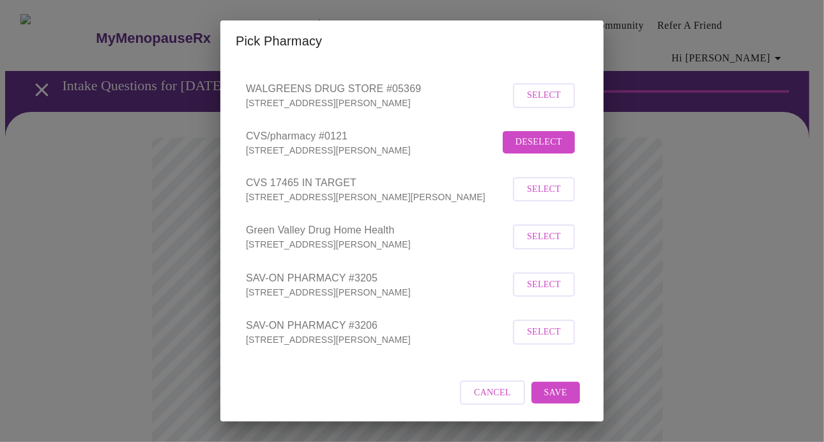
click at [550, 387] on span "Save" at bounding box center [556, 393] width 23 height 16
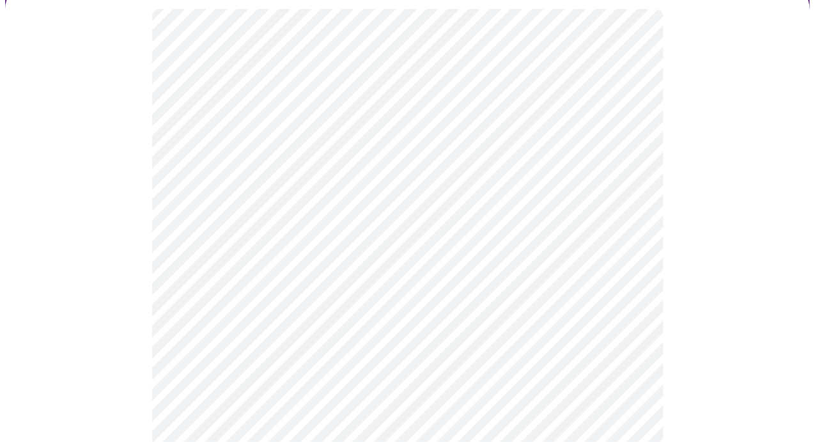
scroll to position [128, 0]
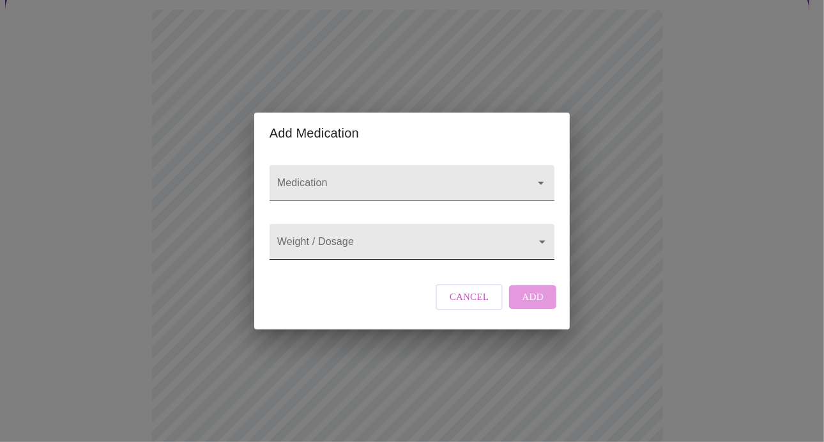
click at [542, 241] on body "MyMenopauseRx Appointments Messaging Labs Uploads Medications Community Refer a…" at bounding box center [412, 366] width 814 height 978
click at [542, 241] on div at bounding box center [412, 221] width 824 height 442
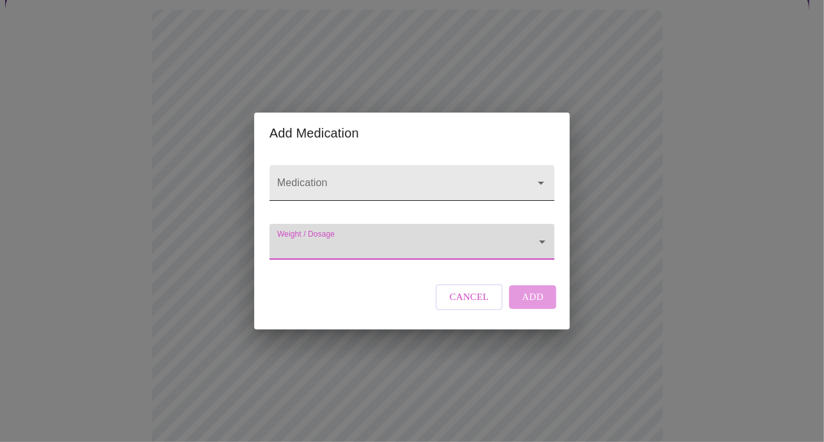
click at [543, 175] on icon "Open" at bounding box center [541, 182] width 15 height 15
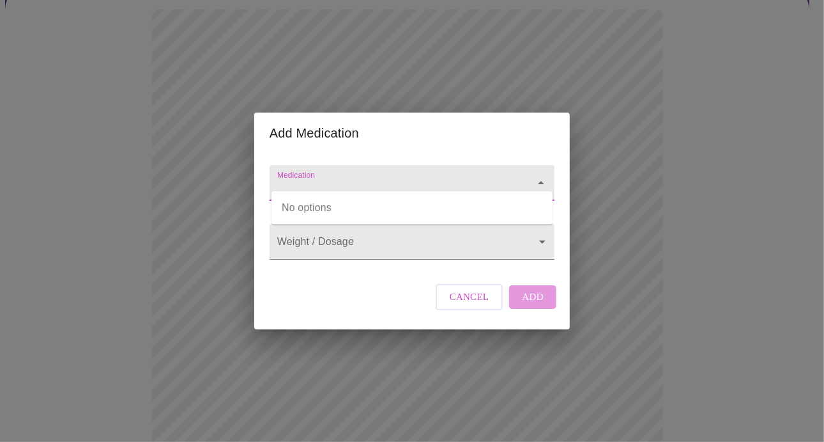
click at [543, 175] on icon "Close" at bounding box center [541, 182] width 15 height 15
click at [483, 305] on span "Cancel" at bounding box center [470, 296] width 40 height 17
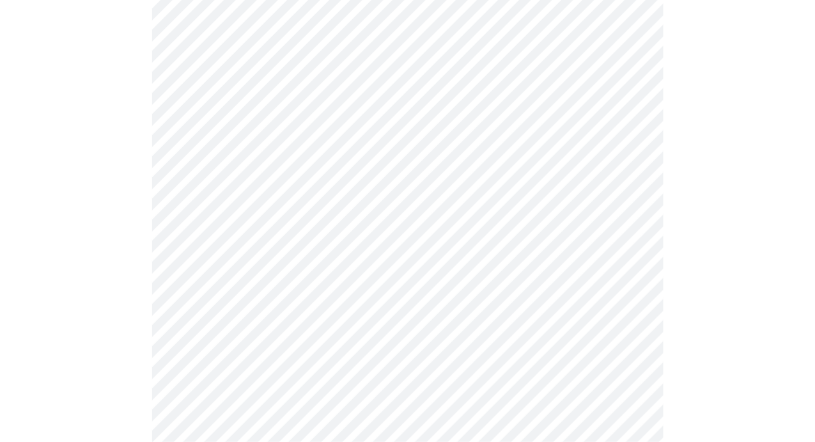
scroll to position [320, 0]
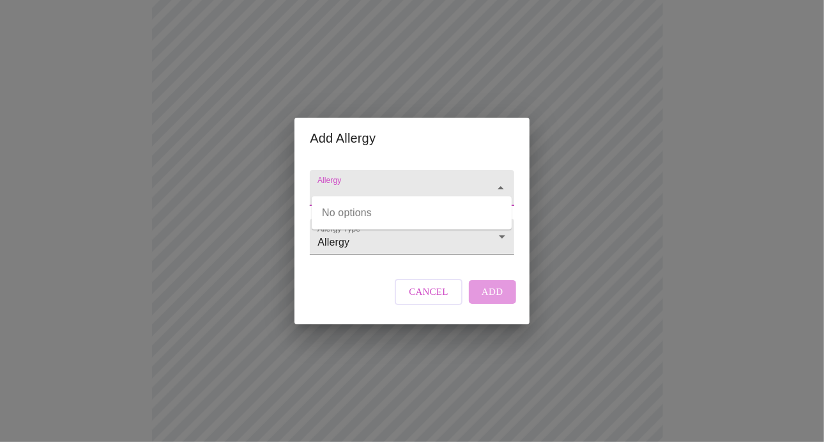
click at [437, 187] on input "Allergy" at bounding box center [393, 194] width 157 height 24
click at [437, 186] on input "Allergy" at bounding box center [393, 194] width 157 height 24
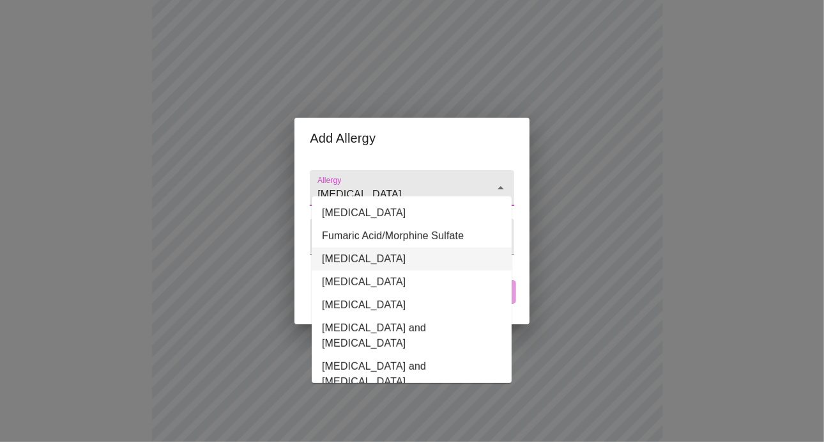
click at [416, 258] on li "Morphine" at bounding box center [412, 258] width 200 height 23
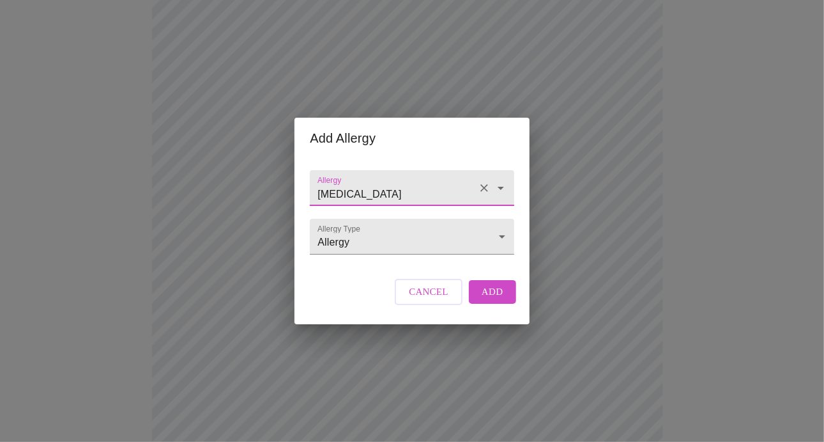
type input "Morphine"
click at [496, 300] on span "Add" at bounding box center [493, 291] width 22 height 17
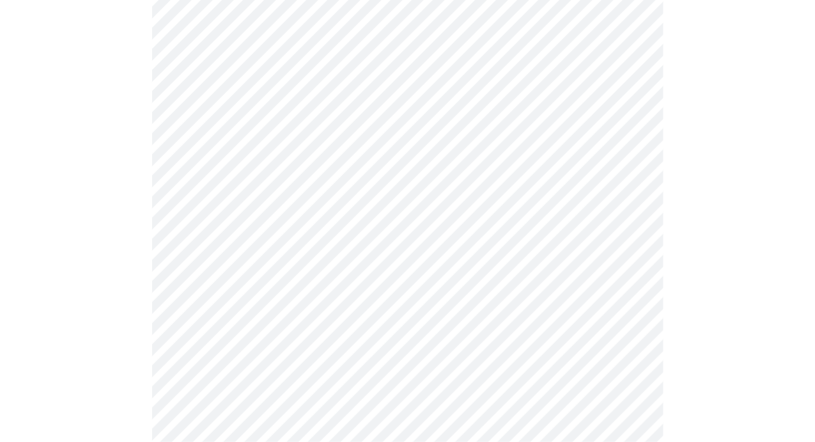
scroll to position [509, 0]
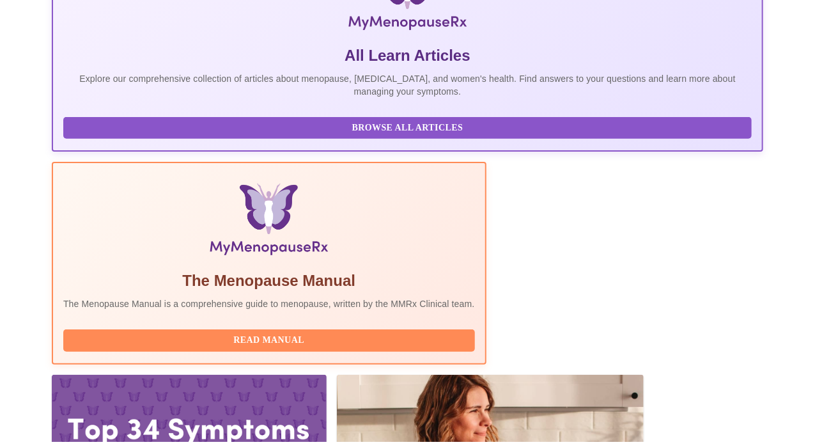
scroll to position [274, 0]
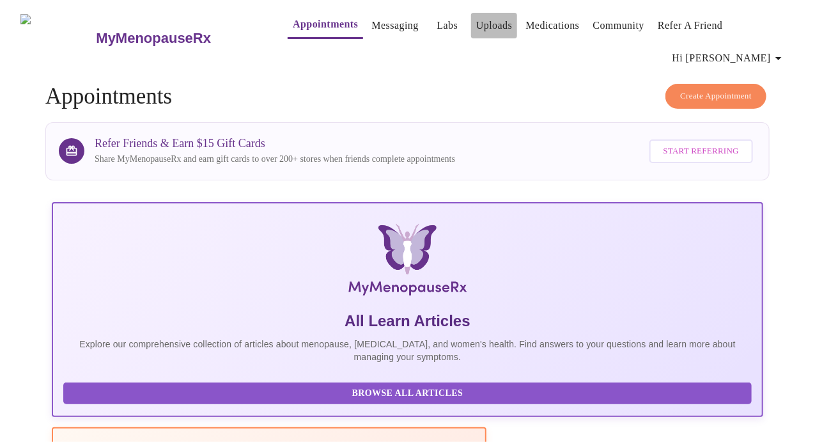
click at [476, 21] on link "Uploads" at bounding box center [494, 26] width 36 height 18
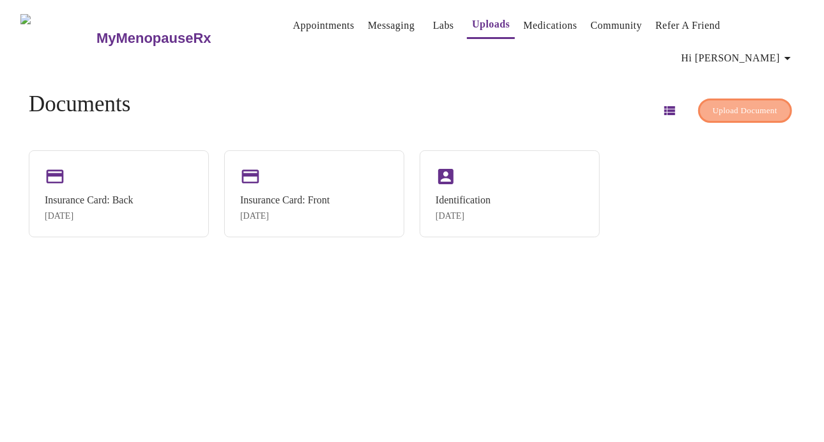
click at [713, 104] on span "Upload Document" at bounding box center [745, 111] width 65 height 15
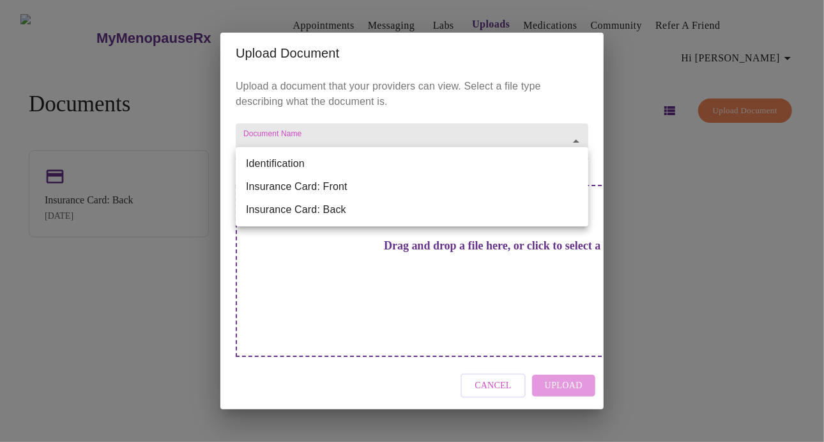
click at [350, 164] on body "MyMenopauseRx Appointments Messaging Labs Uploads Medications Community Refer a…" at bounding box center [412, 226] width 814 height 442
click at [376, 359] on div at bounding box center [412, 221] width 824 height 442
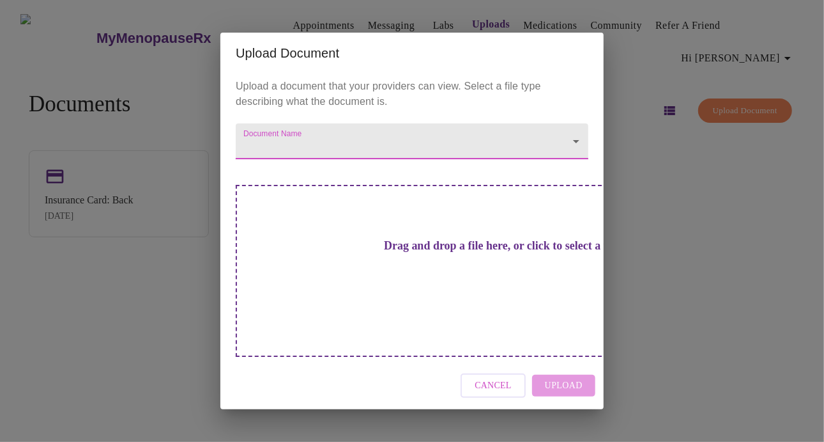
click at [415, 252] on h3 "Drag and drop a file here, or click to select a file" at bounding box center [501, 245] width 353 height 13
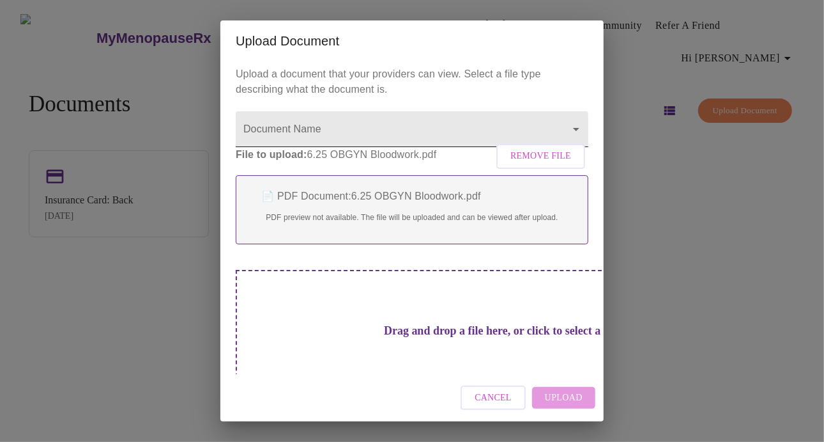
click at [381, 124] on body "MyMenopauseRx Appointments Messaging Labs Uploads Medications Community Refer a…" at bounding box center [412, 226] width 814 height 442
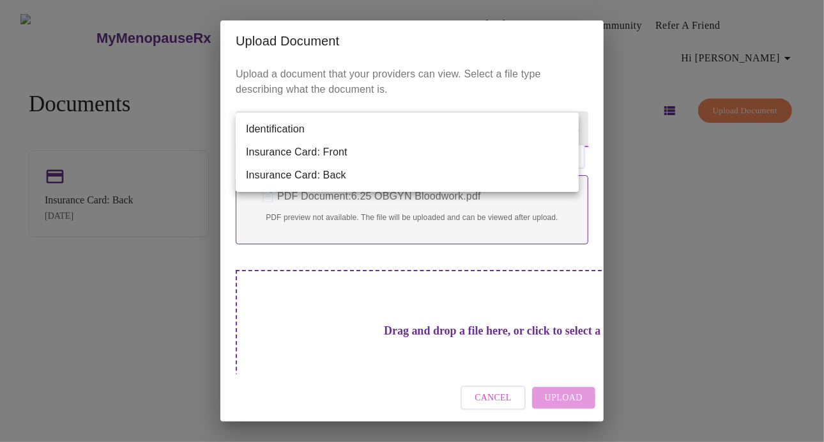
click at [432, 90] on div at bounding box center [412, 221] width 824 height 442
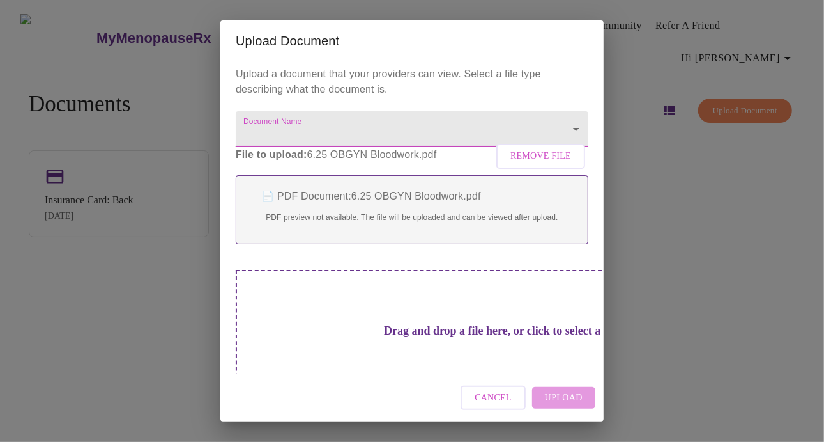
click at [360, 130] on body "MyMenopauseRx Appointments Messaging Labs Uploads Medications Community Refer a…" at bounding box center [412, 226] width 814 height 442
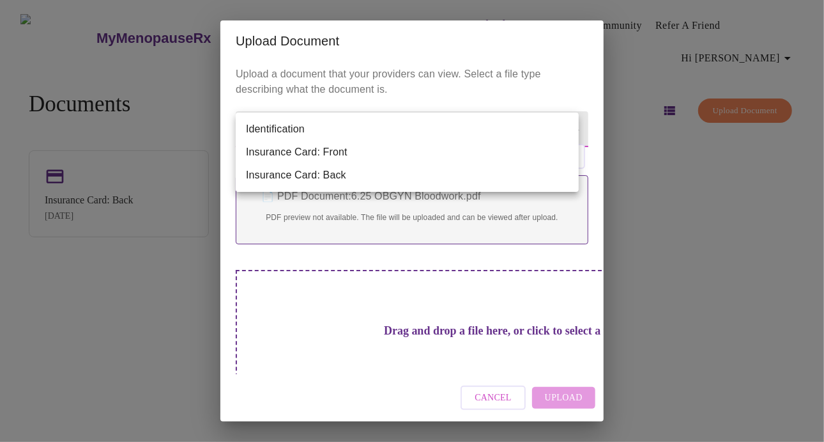
click at [355, 177] on li "Insurance Card: Back" at bounding box center [407, 175] width 343 height 23
type input "Insurance Card: Back"
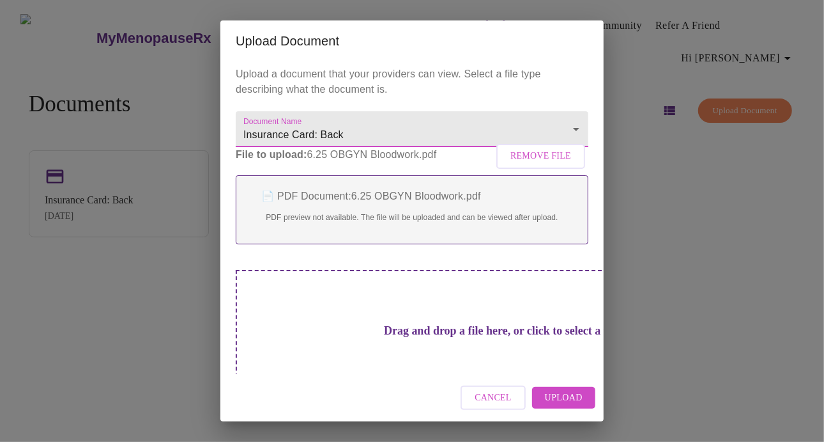
click at [560, 164] on span "Remove File" at bounding box center [541, 156] width 61 height 16
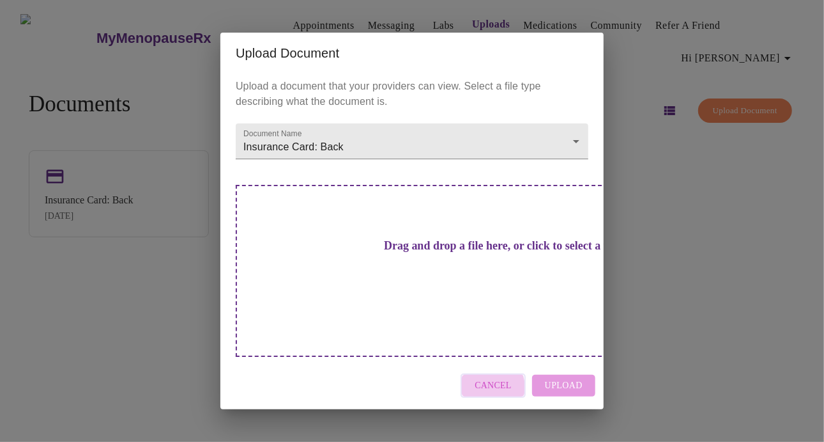
click at [486, 378] on span "Cancel" at bounding box center [493, 386] width 37 height 16
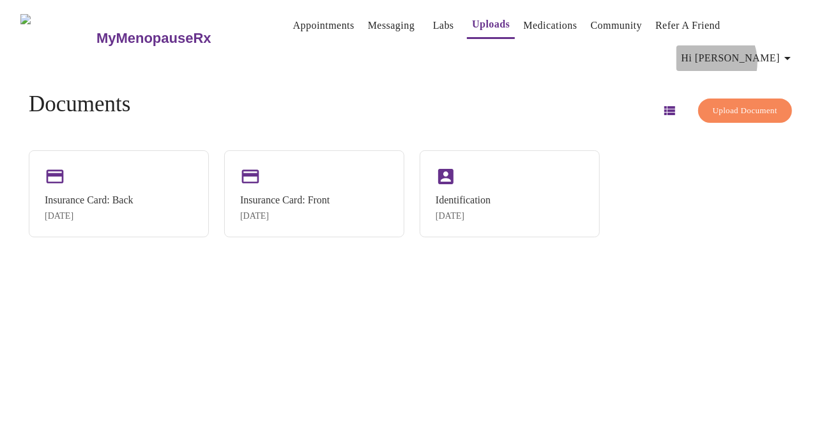
click at [757, 49] on span "Hi [PERSON_NAME]" at bounding box center [739, 58] width 114 height 18
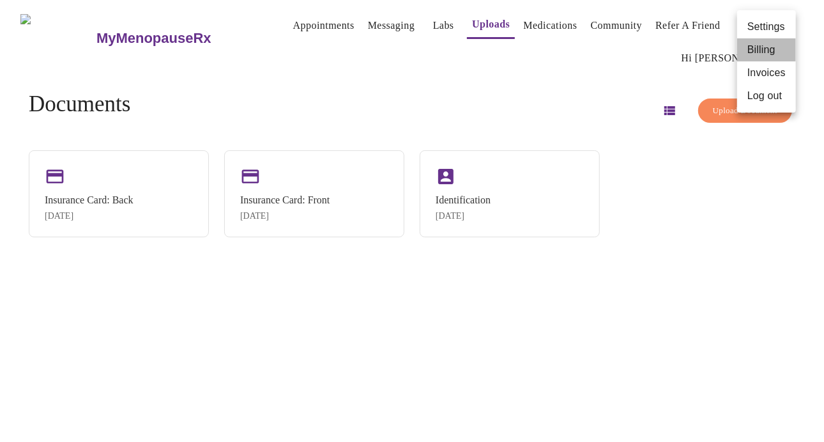
click at [761, 50] on li "Billing" at bounding box center [767, 49] width 59 height 23
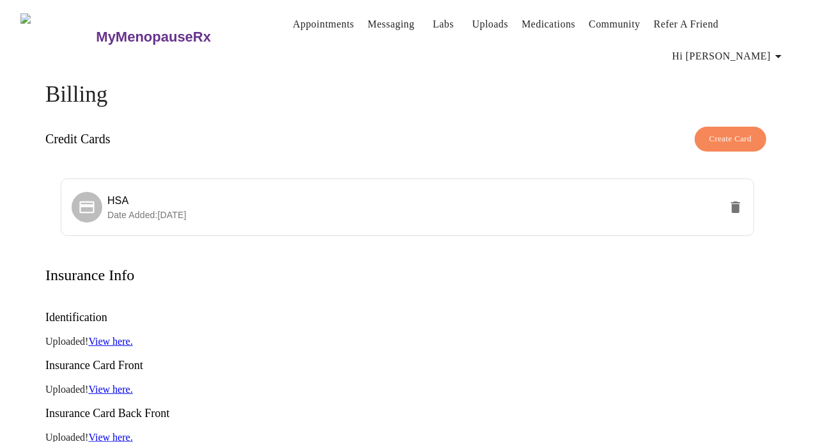
click at [374, 17] on link "Messaging" at bounding box center [390, 24] width 47 height 18
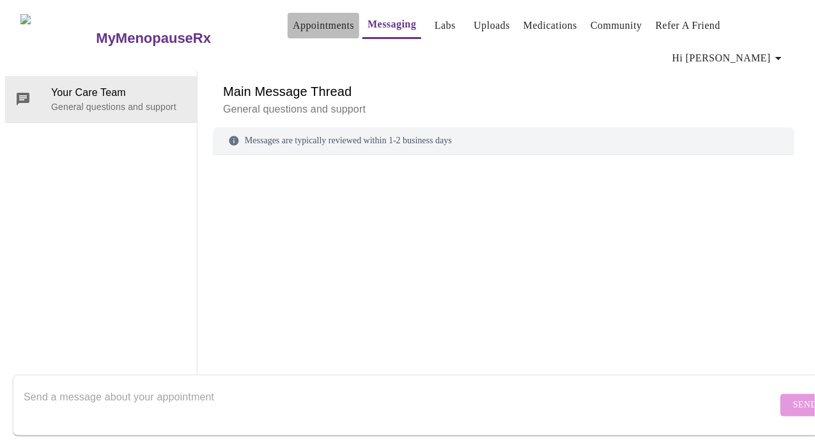
click at [297, 22] on link "Appointments" at bounding box center [323, 26] width 61 height 18
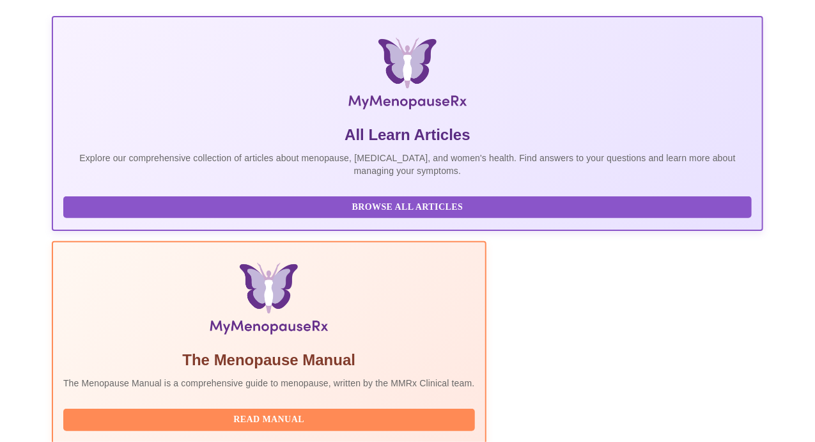
scroll to position [274, 0]
